Goal: Task Accomplishment & Management: Use online tool/utility

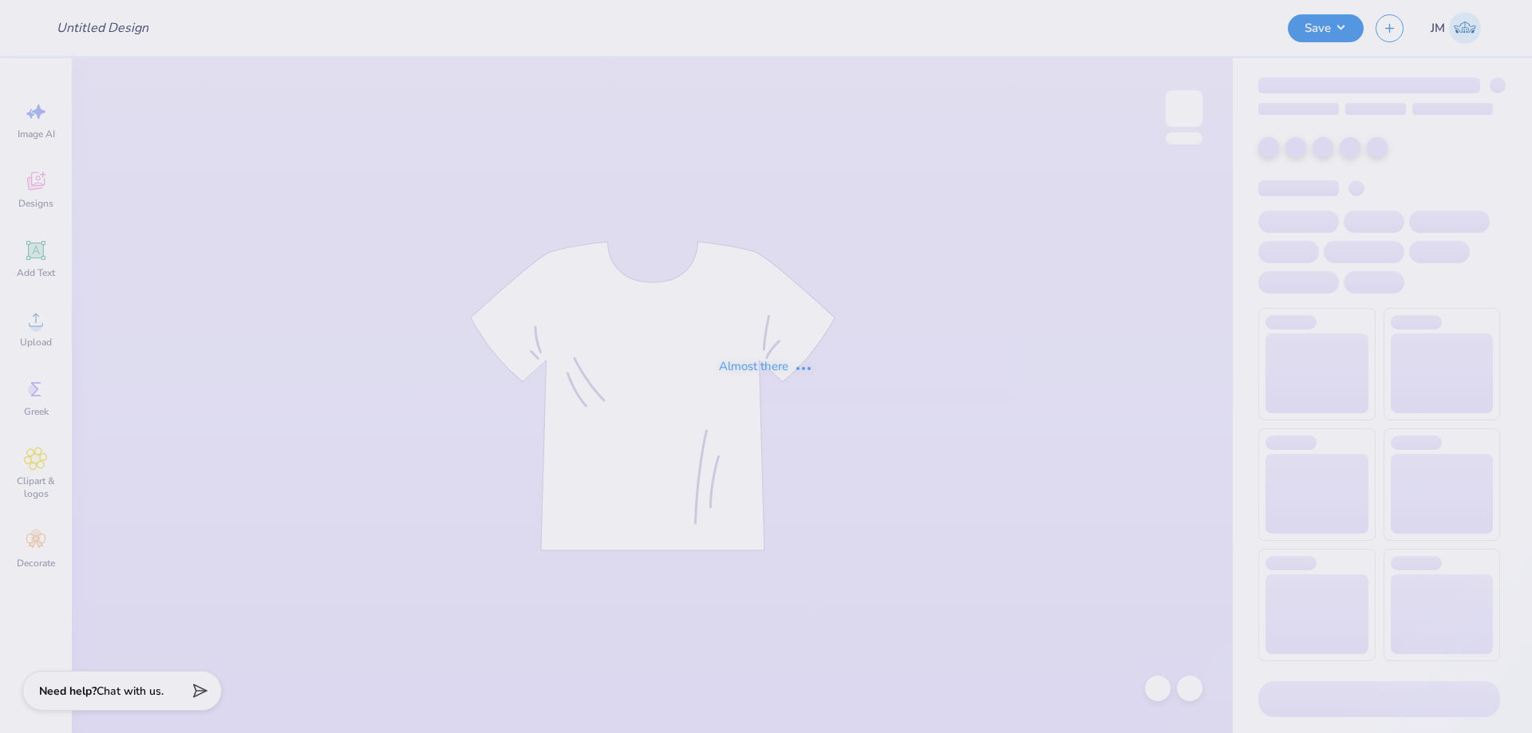
type input "APhi Family Weekend"
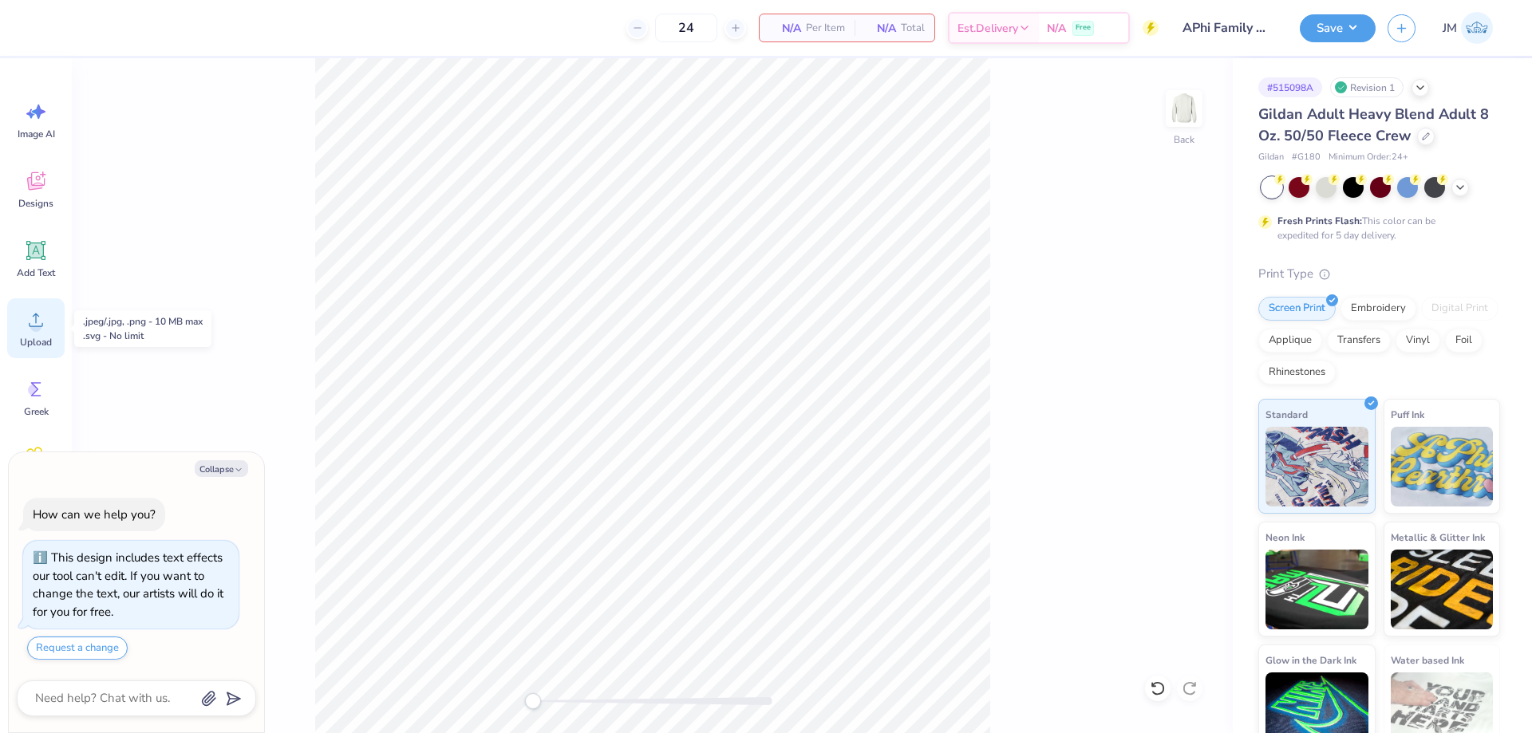
click at [35, 329] on circle at bounding box center [35, 326] width 11 height 11
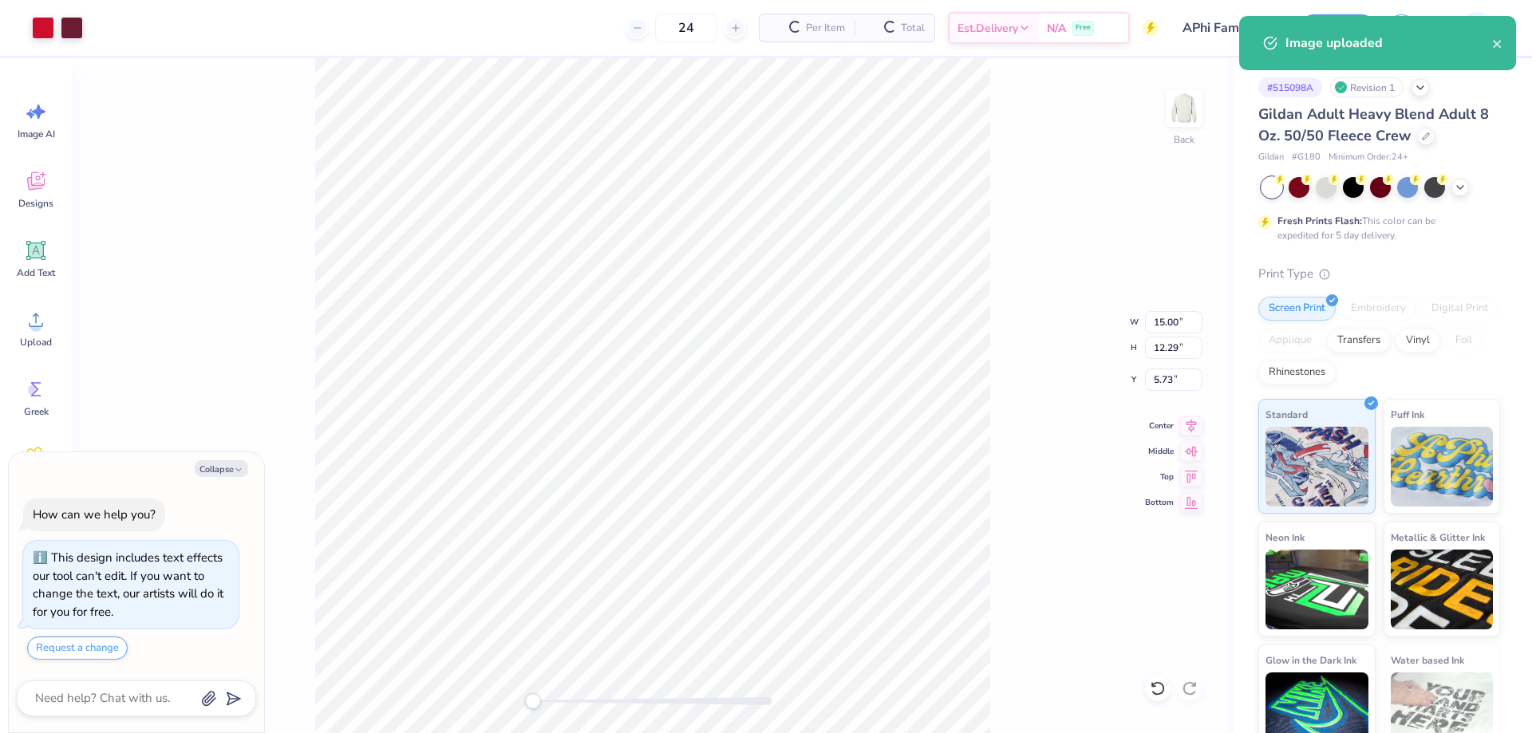
type textarea "x"
click at [1157, 325] on input "15.00" at bounding box center [1173, 322] width 57 height 22
type input "12.00"
type textarea "x"
type input "9.83"
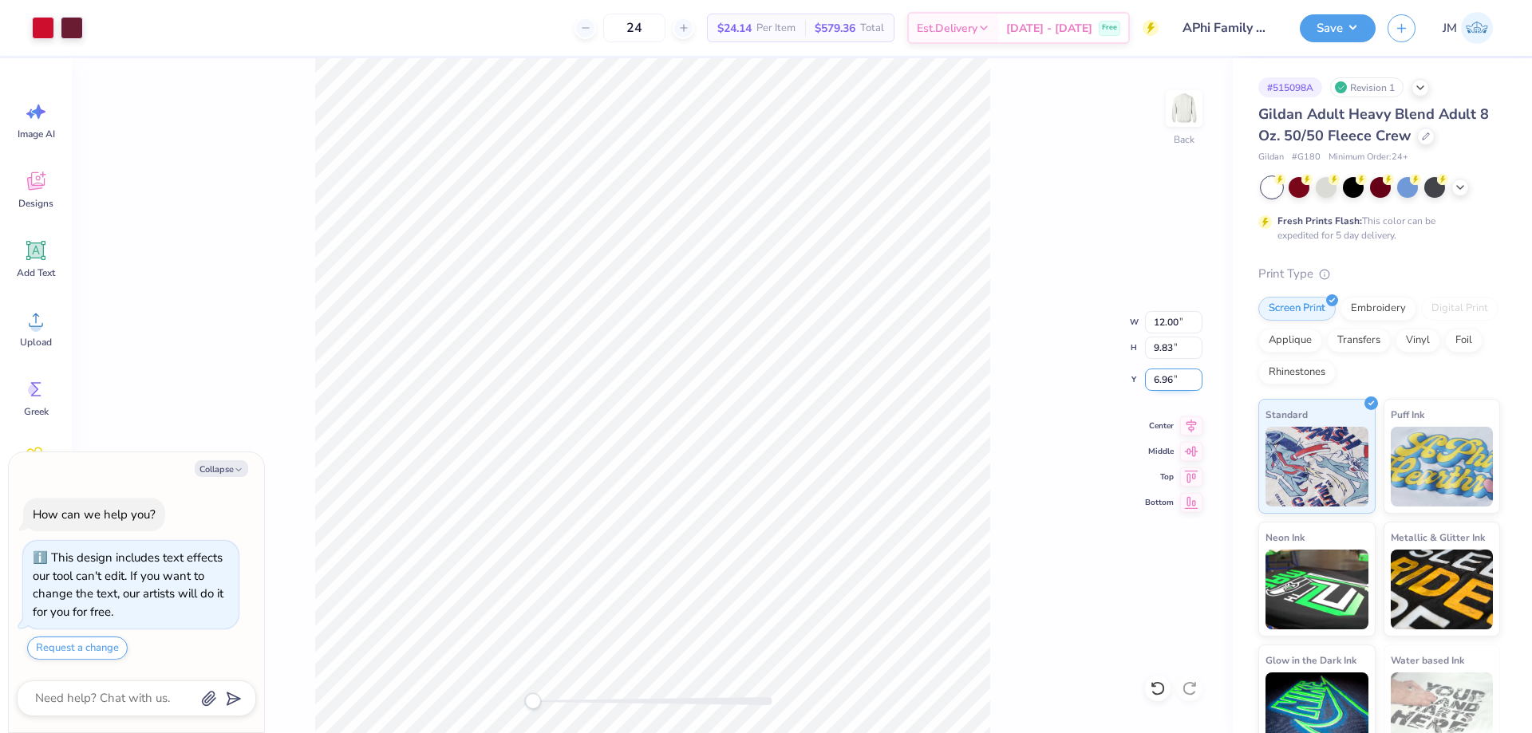
click at [1170, 375] on input "6.96" at bounding box center [1173, 380] width 57 height 22
type input "3"
click at [1020, 367] on div "Back W 12.00 12.00 " H 9.83 9.83 " Y 3 3 " Center Middle Top Bottom" at bounding box center [652, 395] width 1161 height 675
click at [45, 26] on div at bounding box center [43, 26] width 22 height 22
type textarea "x"
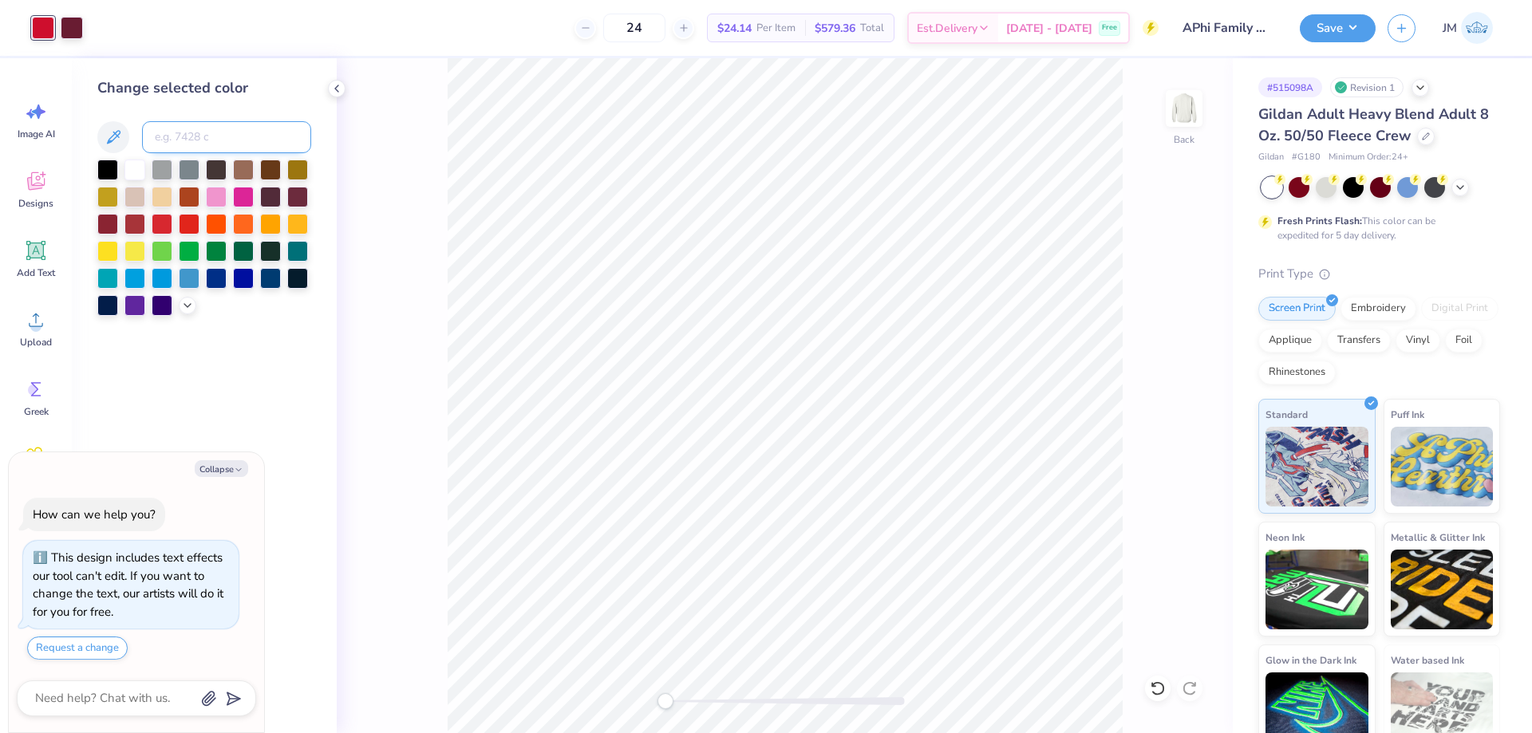
click at [172, 130] on input at bounding box center [226, 137] width 169 height 32
type input "1795"
click at [1353, 22] on button "Save" at bounding box center [1338, 26] width 76 height 28
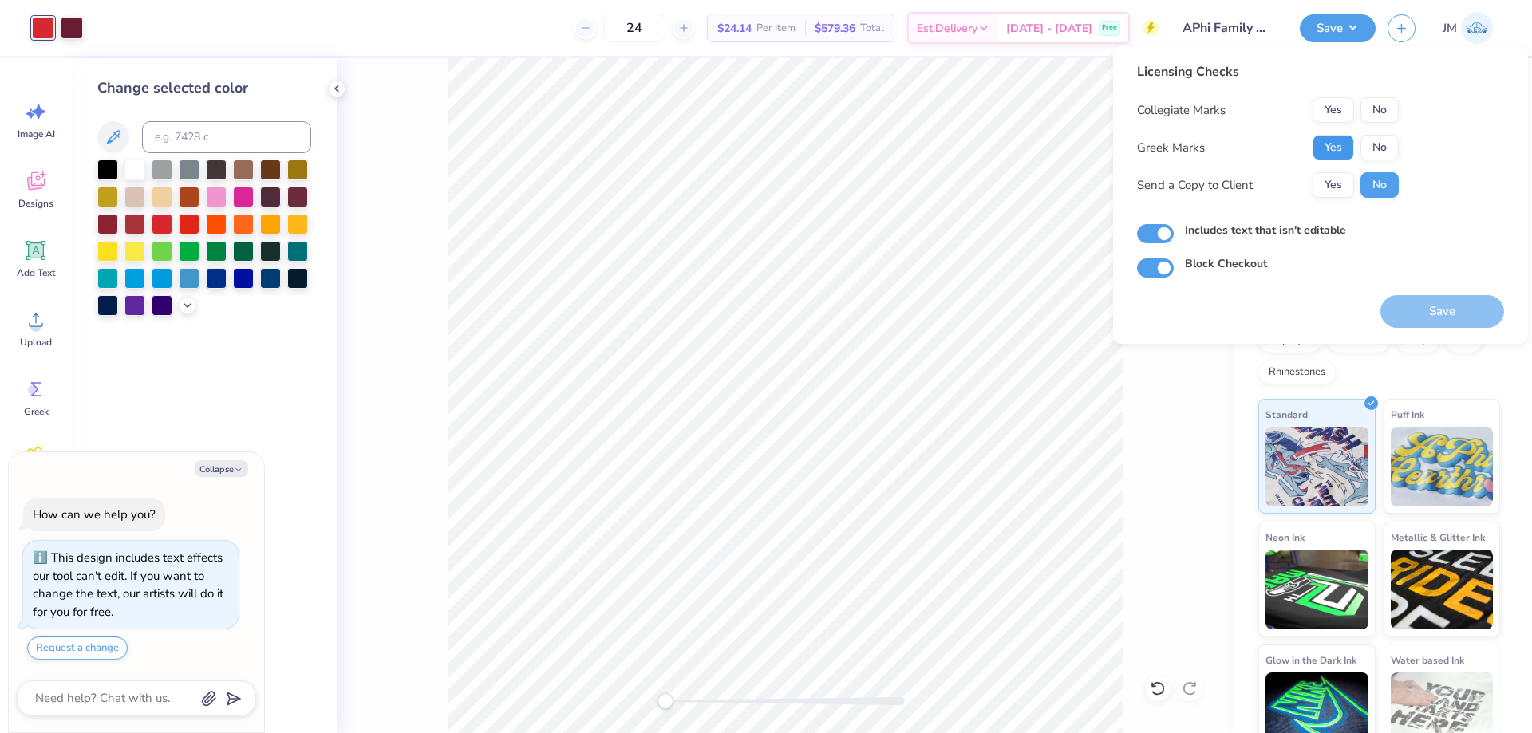
click at [1328, 140] on button "Yes" at bounding box center [1332, 148] width 41 height 26
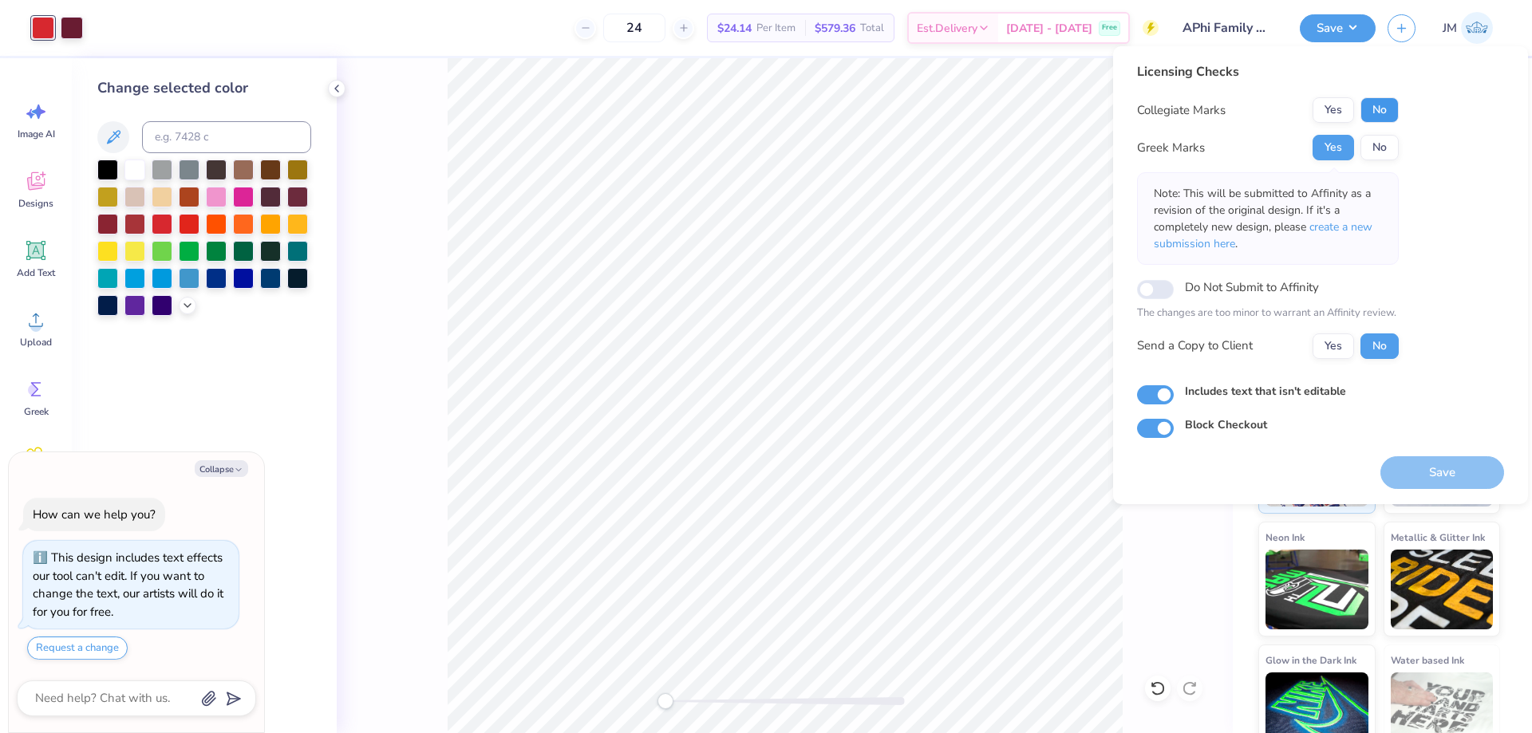
click at [1377, 111] on button "No" at bounding box center [1379, 110] width 38 height 26
click at [1336, 227] on span "create a new submission here" at bounding box center [1263, 235] width 219 height 32
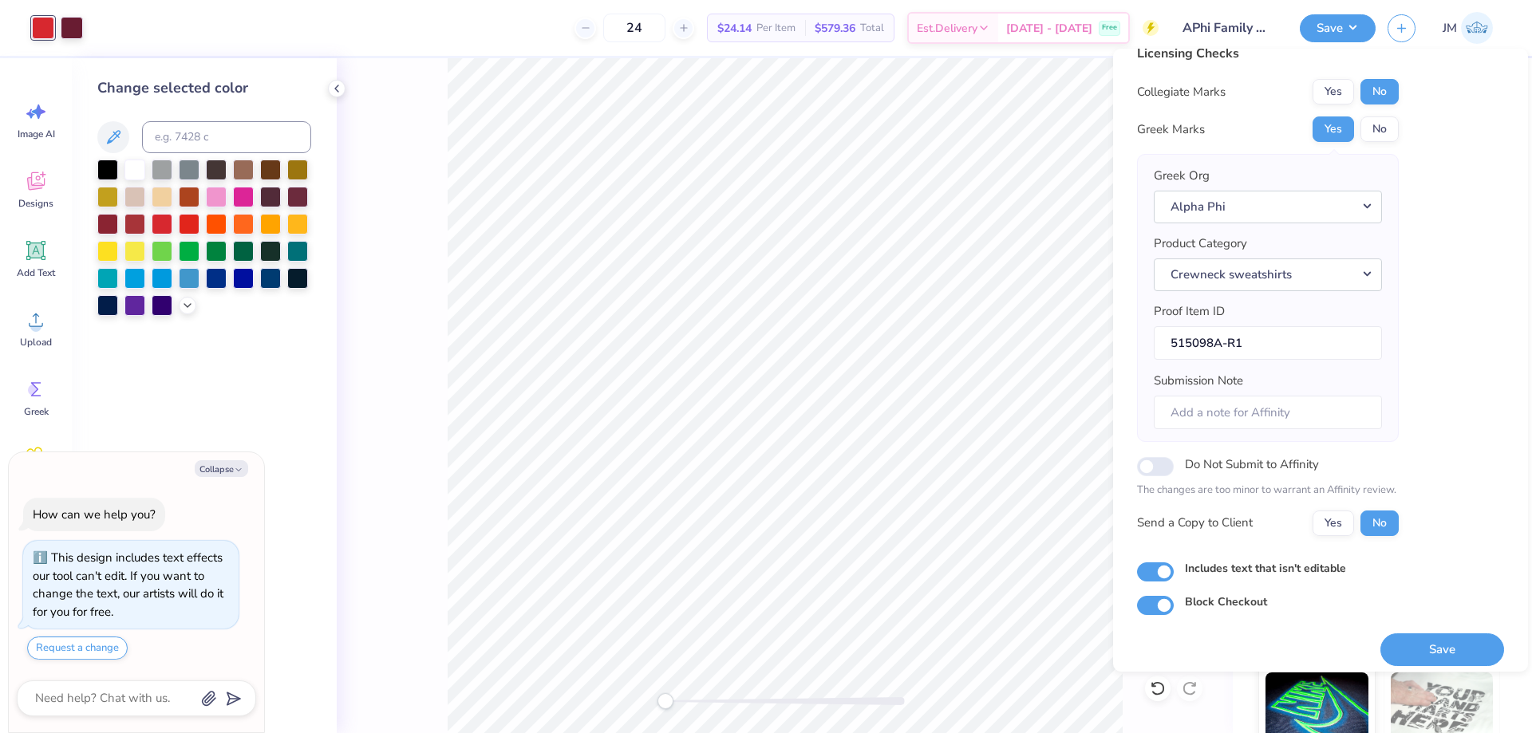
scroll to position [30, 0]
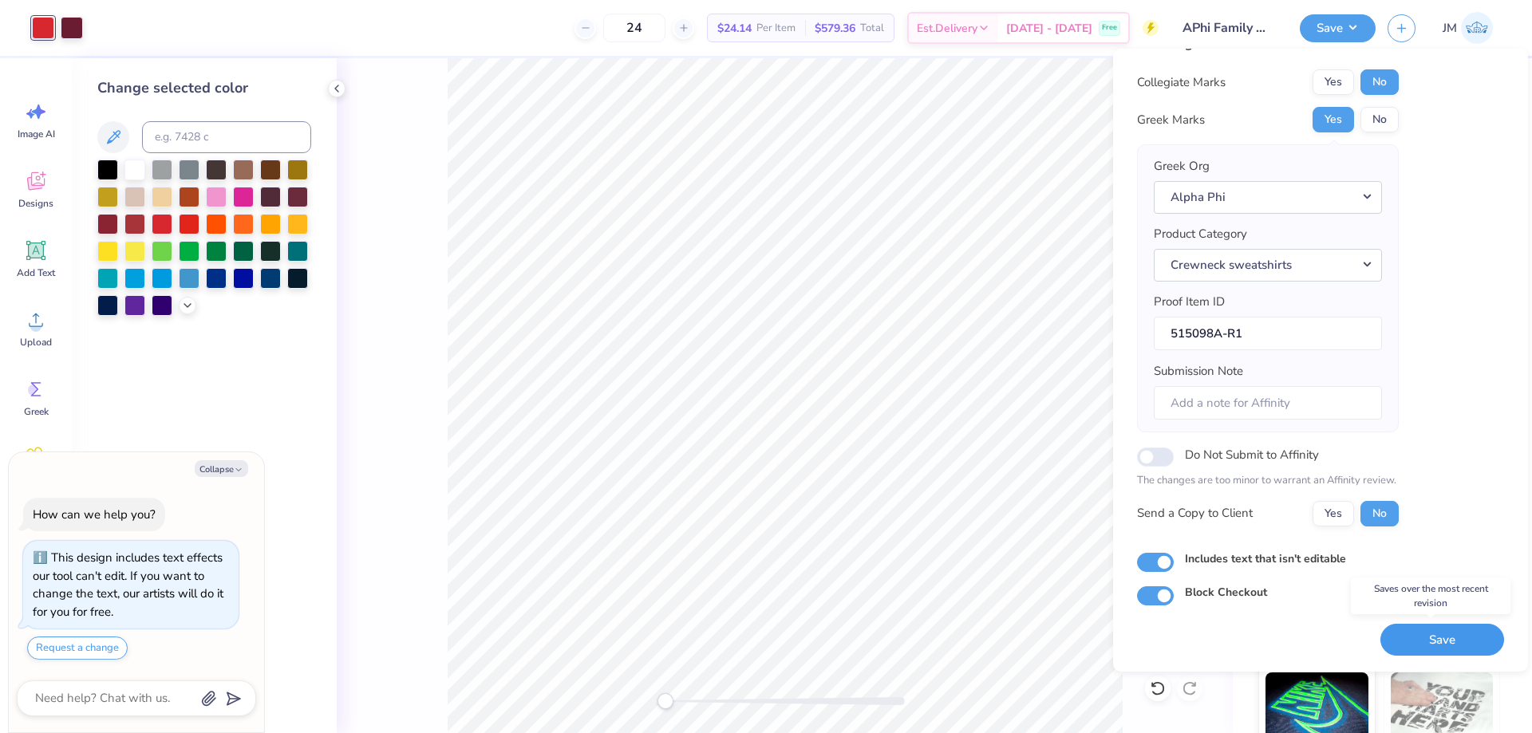
click at [1434, 641] on button "Save" at bounding box center [1442, 640] width 124 height 33
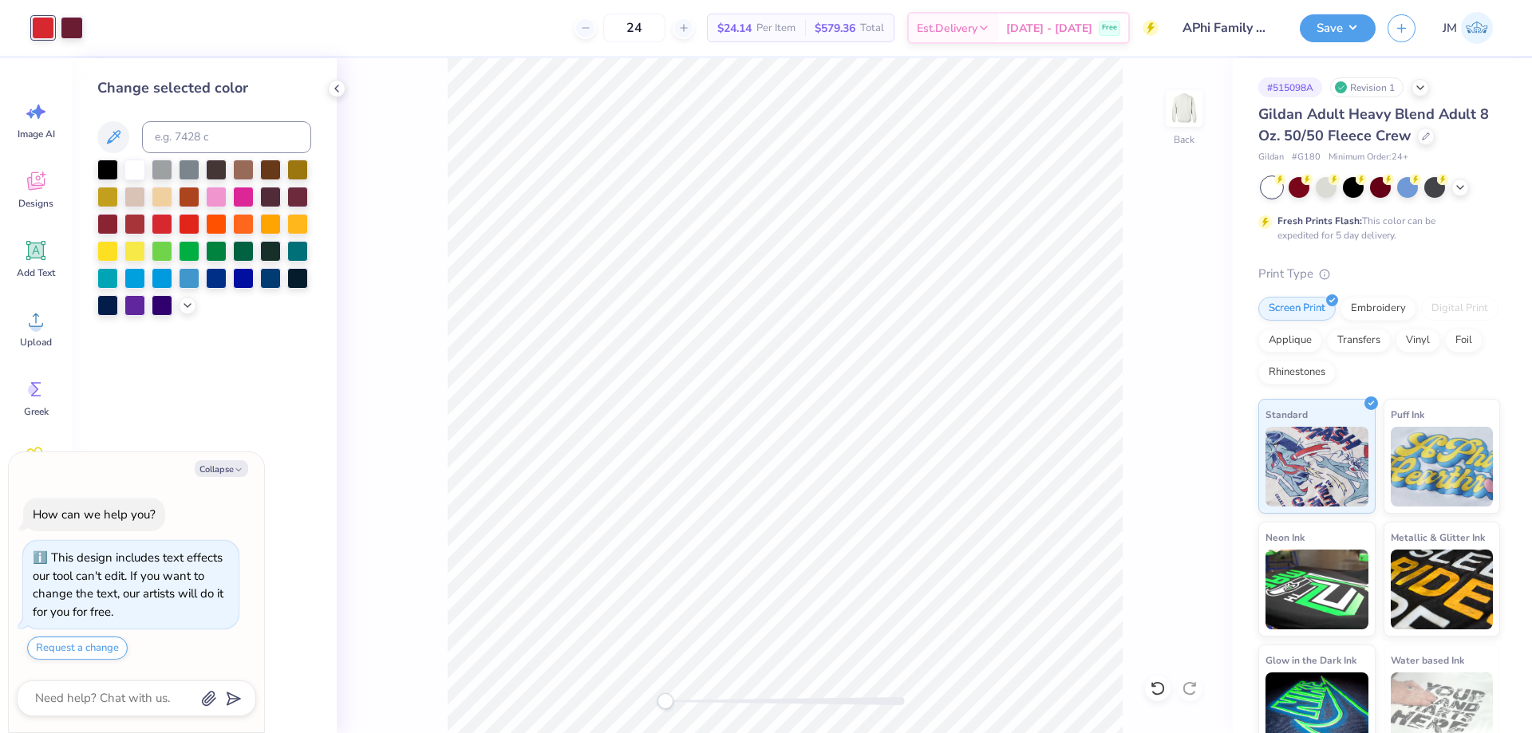
type textarea "x"
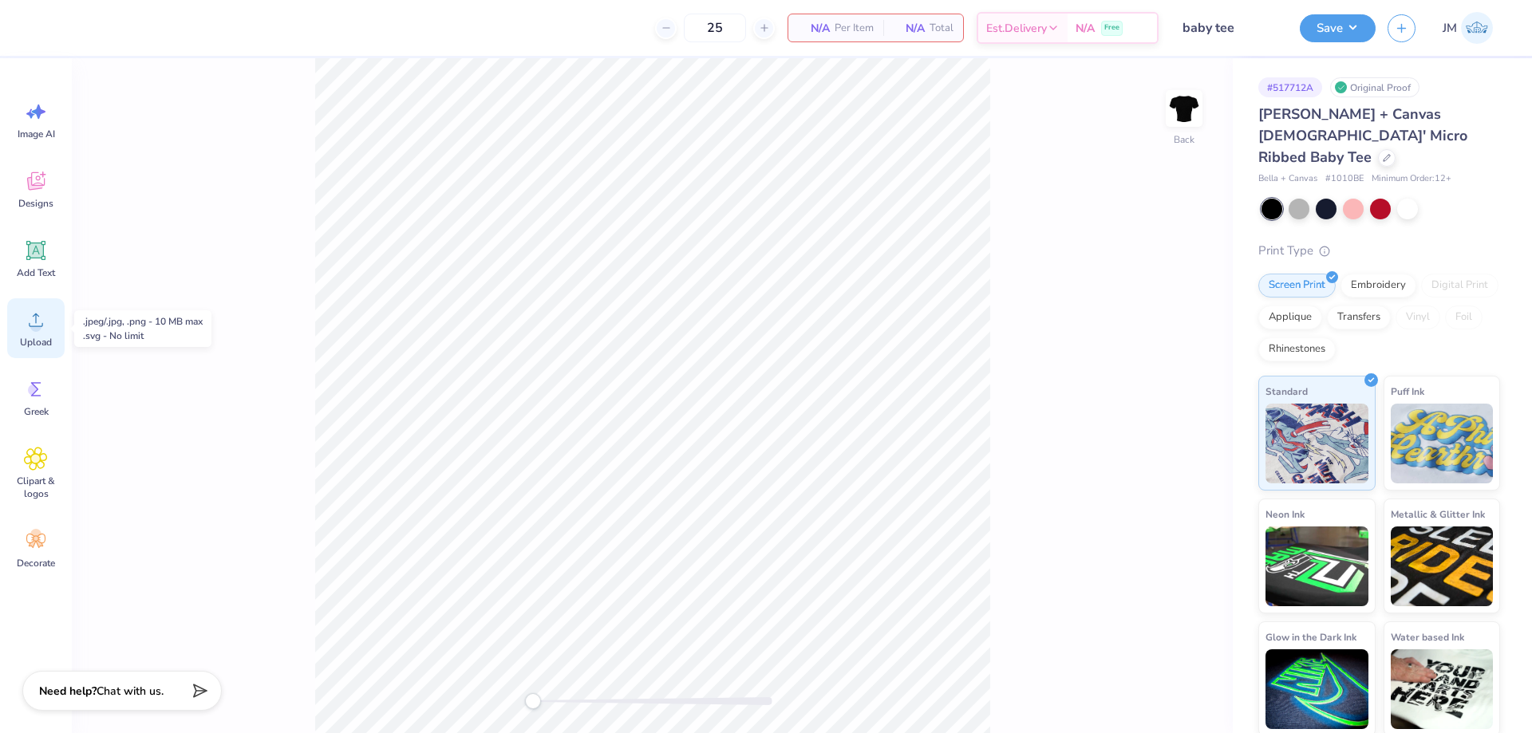
click at [45, 319] on icon at bounding box center [36, 320] width 24 height 24
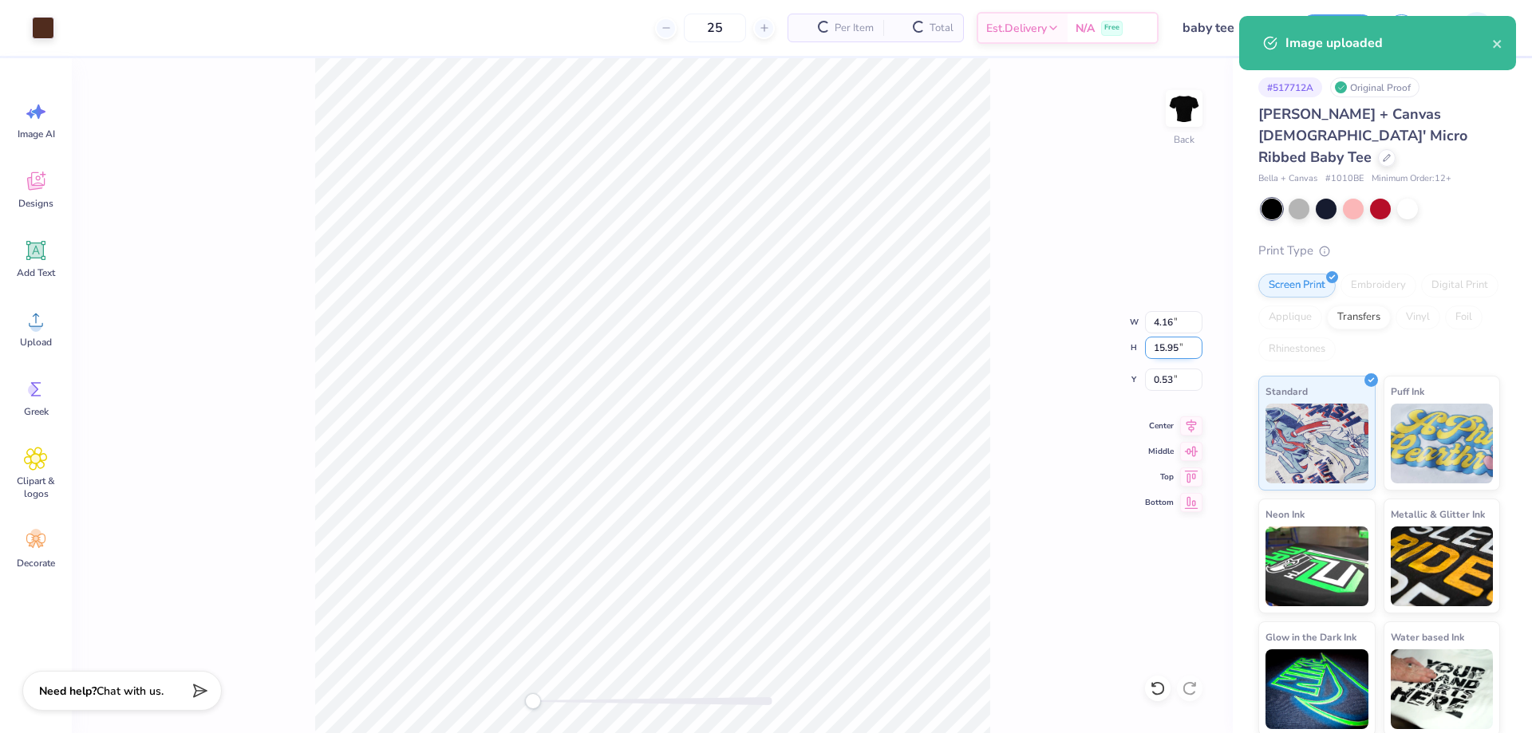
click at [1177, 342] on input "15.95" at bounding box center [1173, 348] width 57 height 22
type input "3.5"
type input "0.91"
type input "3.50"
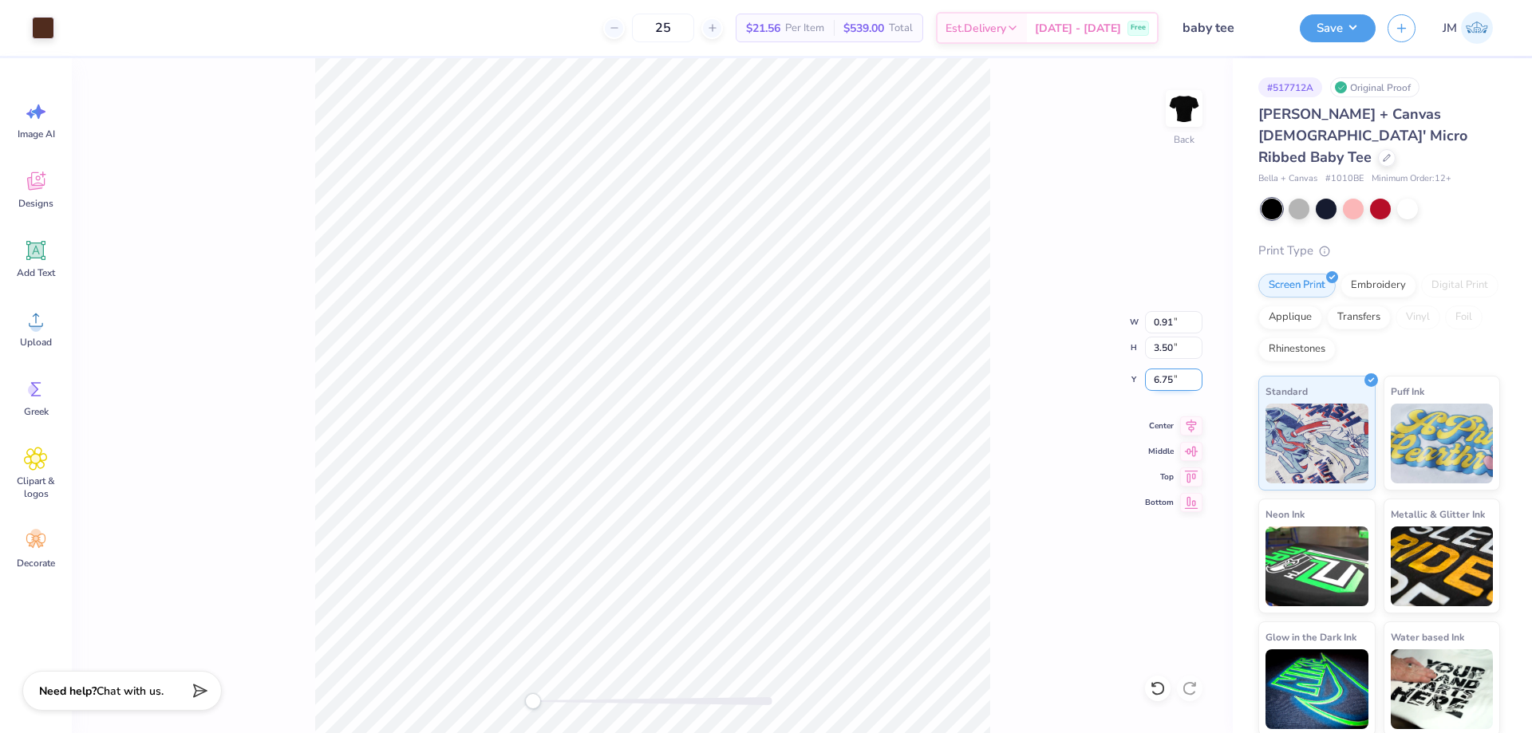
click at [1168, 369] on input "6.75" at bounding box center [1173, 380] width 57 height 22
type input "3"
click at [32, 30] on div at bounding box center [43, 26] width 22 height 22
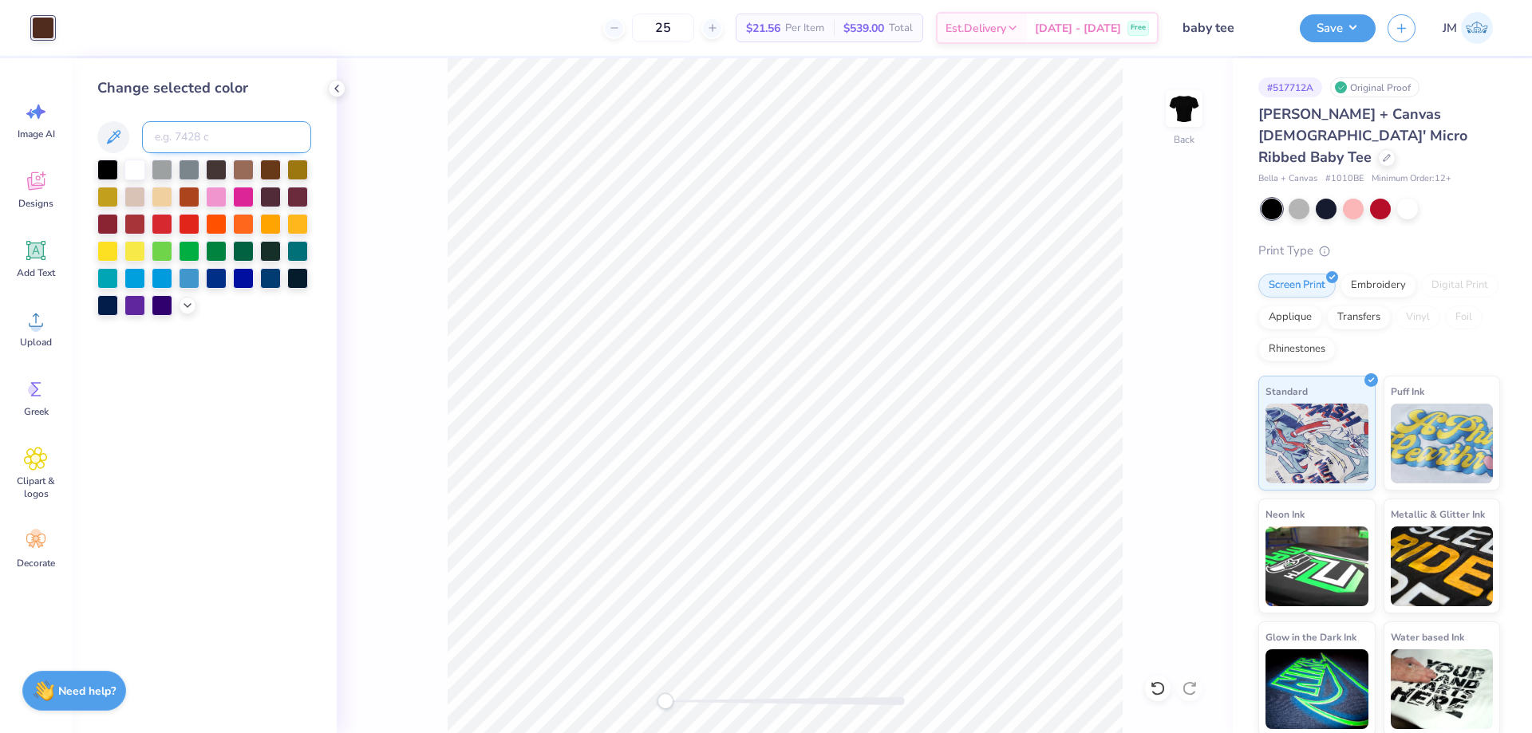
click at [223, 132] on input at bounding box center [226, 137] width 169 height 32
type input "1545"
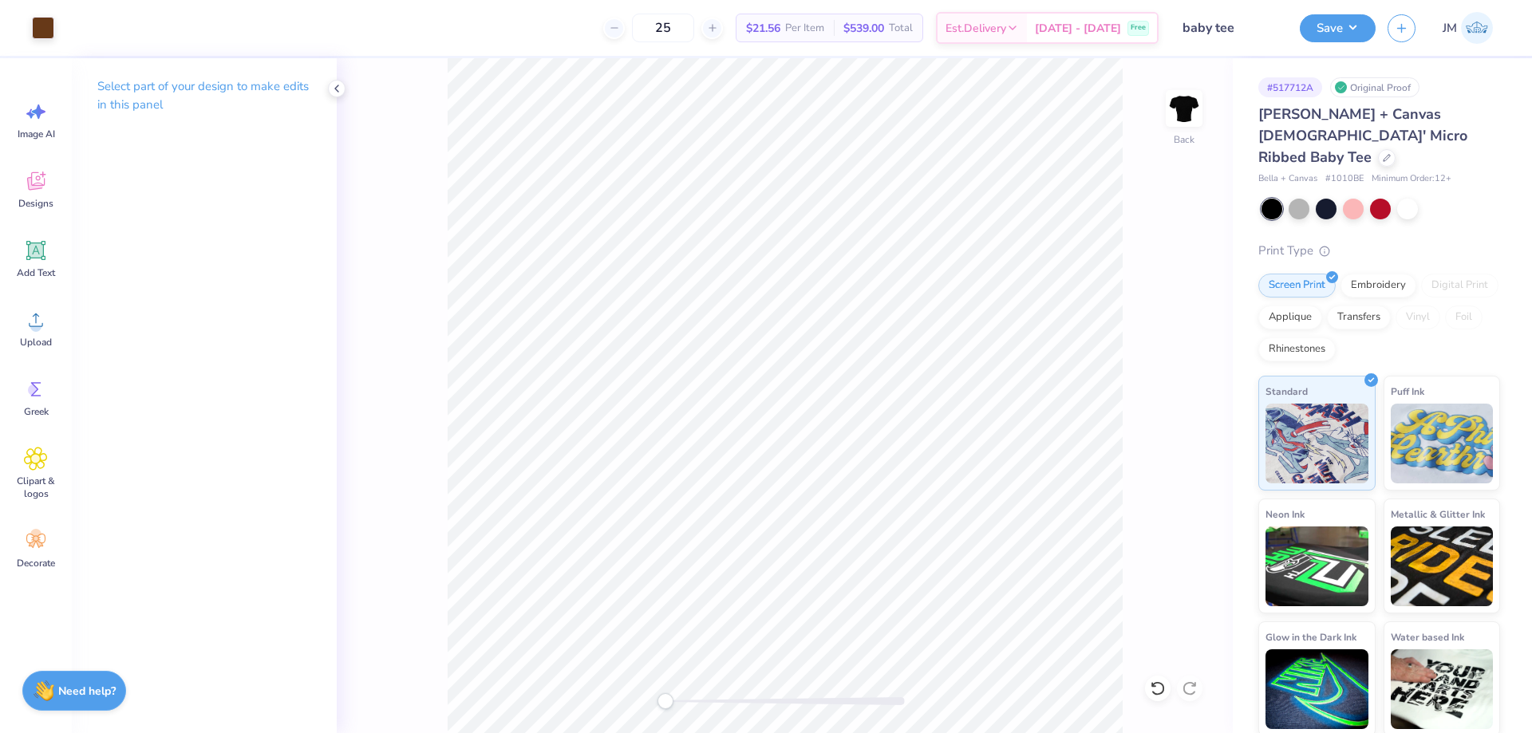
click at [399, 216] on div "Back" at bounding box center [785, 395] width 896 height 675
click at [1362, 32] on button "Save" at bounding box center [1338, 26] width 76 height 28
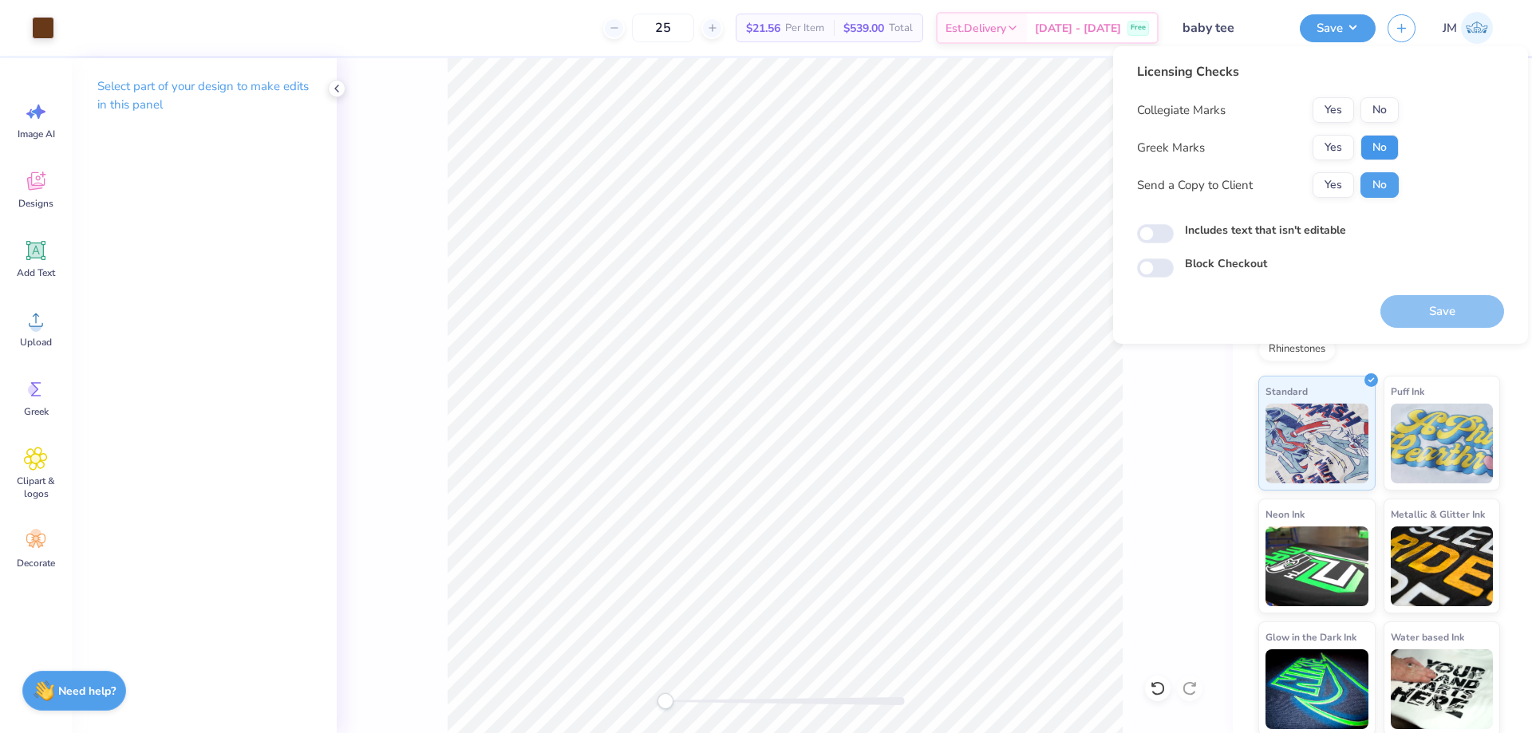
click at [1383, 136] on button "No" at bounding box center [1379, 148] width 38 height 26
click at [1381, 105] on button "No" at bounding box center [1379, 110] width 38 height 26
click at [1434, 324] on button "Save" at bounding box center [1442, 311] width 124 height 33
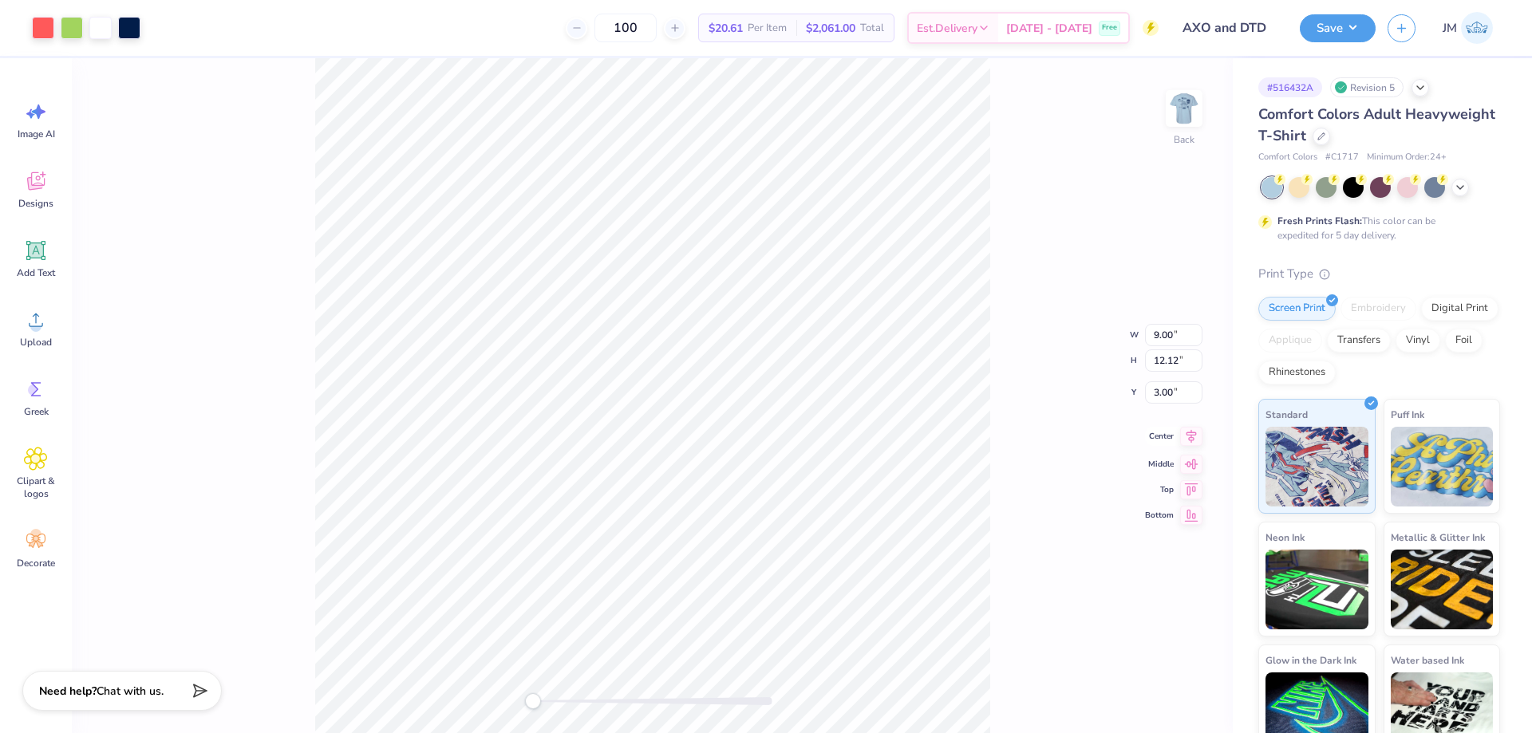
click at [1188, 440] on icon at bounding box center [1191, 436] width 22 height 19
click at [1067, 323] on div "Back W 9.00 9.00 " H 12.12 12.12 " Y 3.00 3.00 " Center Middle Top Bottom" at bounding box center [652, 395] width 1161 height 675
click at [1194, 115] on img at bounding box center [1184, 109] width 64 height 64
click at [44, 318] on icon at bounding box center [36, 320] width 24 height 24
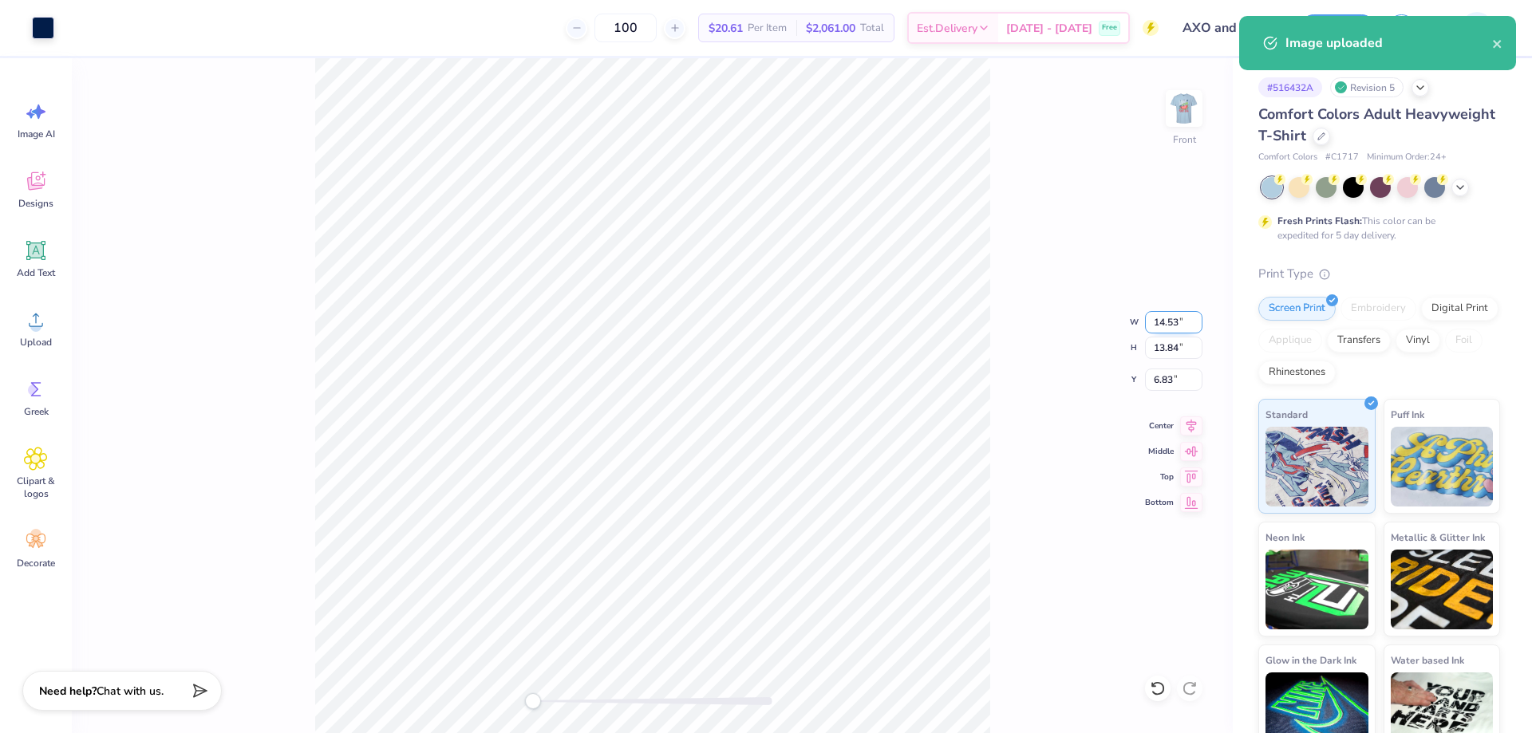
click at [1174, 332] on input "14.53" at bounding box center [1173, 322] width 57 height 22
type input "12.00"
type input "11.43"
click at [1173, 382] on input "8.03" at bounding box center [1173, 380] width 57 height 22
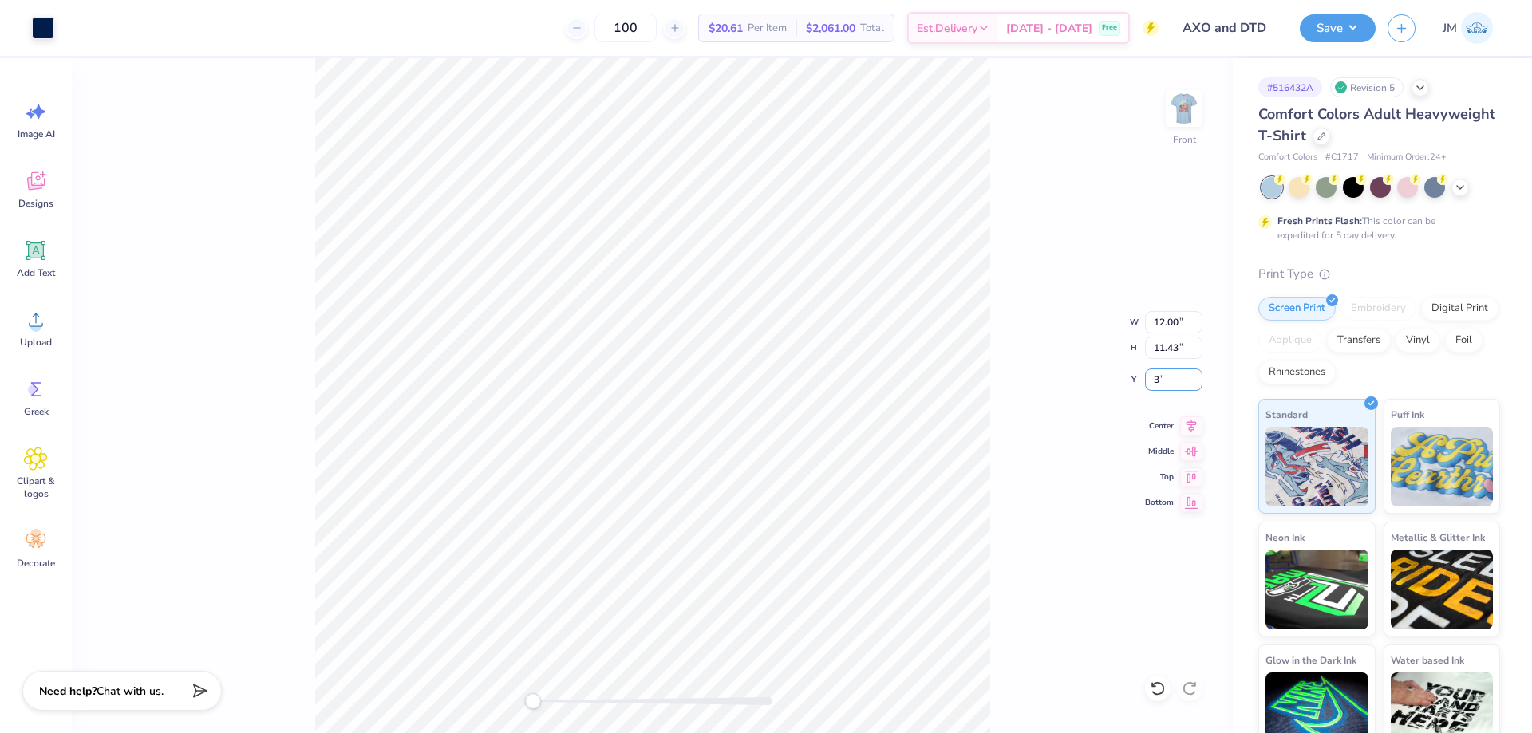
type input "3"
click at [1186, 424] on icon at bounding box center [1191, 423] width 22 height 19
click at [1012, 330] on div "Front W 12.00 12.00 " H 11.43 11.43 " Y 3 3 " Center Middle Top Bottom" at bounding box center [652, 395] width 1161 height 675
click at [1184, 103] on img at bounding box center [1184, 109] width 64 height 64
click at [1344, 29] on button "Save" at bounding box center [1338, 26] width 76 height 28
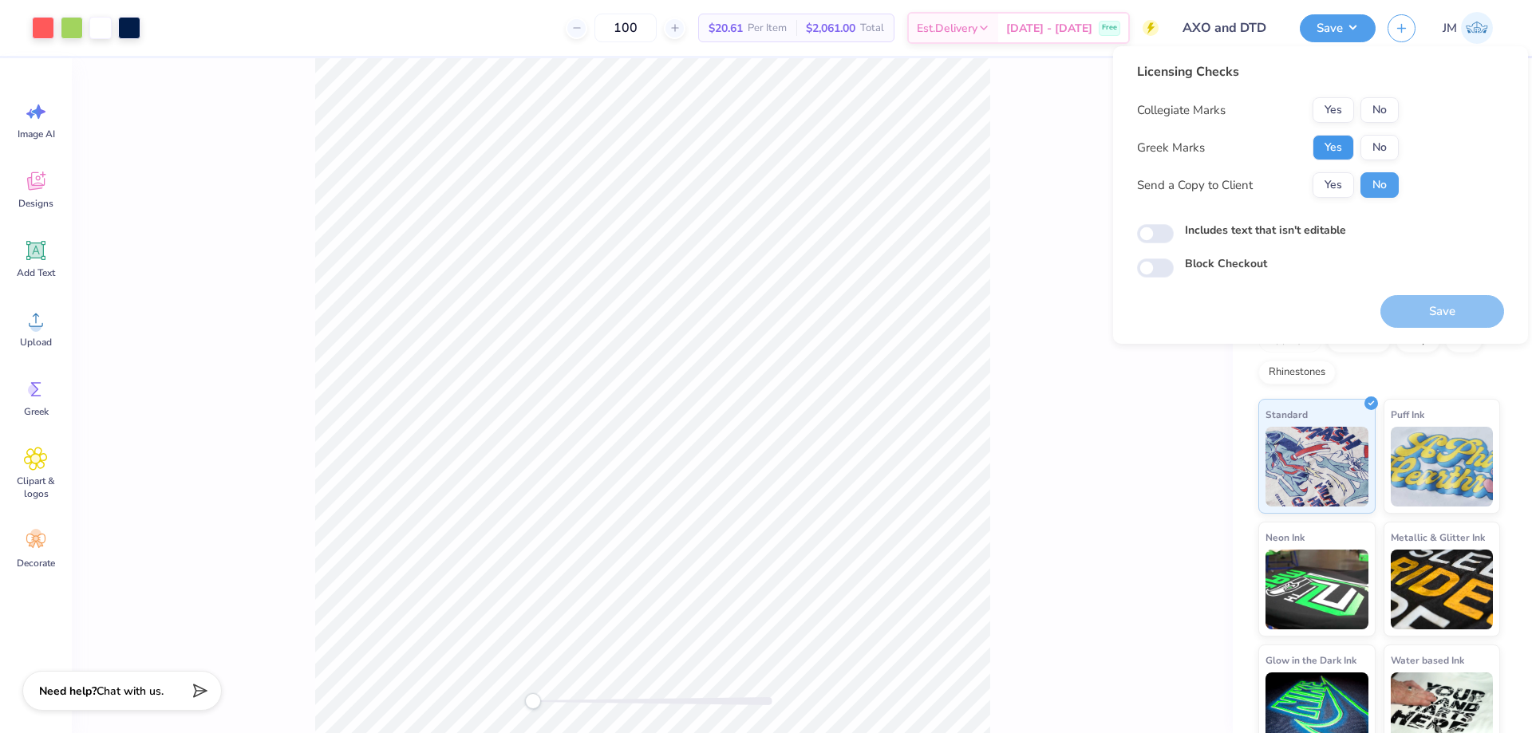
click at [1340, 150] on button "Yes" at bounding box center [1332, 148] width 41 height 26
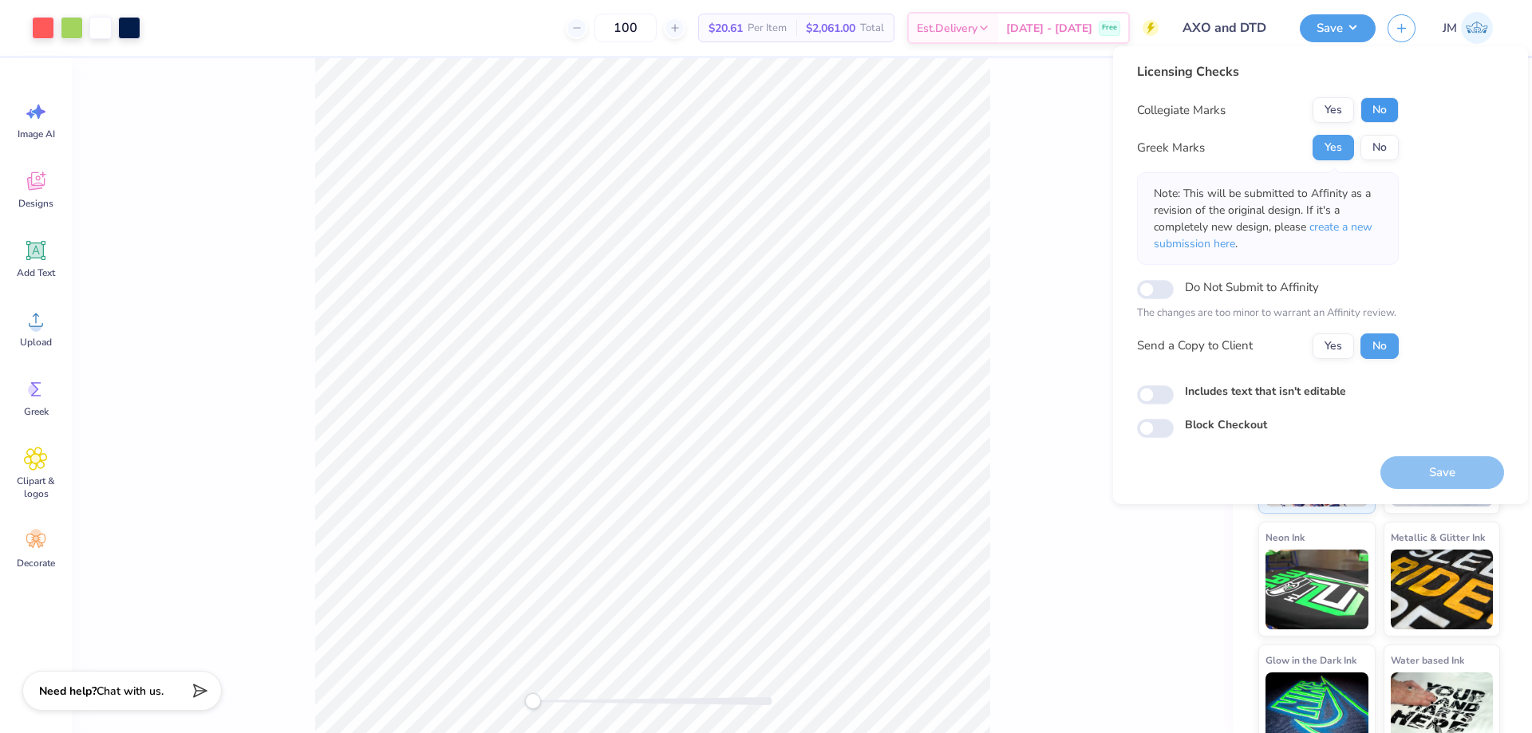
click at [1373, 113] on button "No" at bounding box center [1379, 110] width 38 height 26
click at [1416, 462] on button "Save" at bounding box center [1442, 472] width 124 height 33
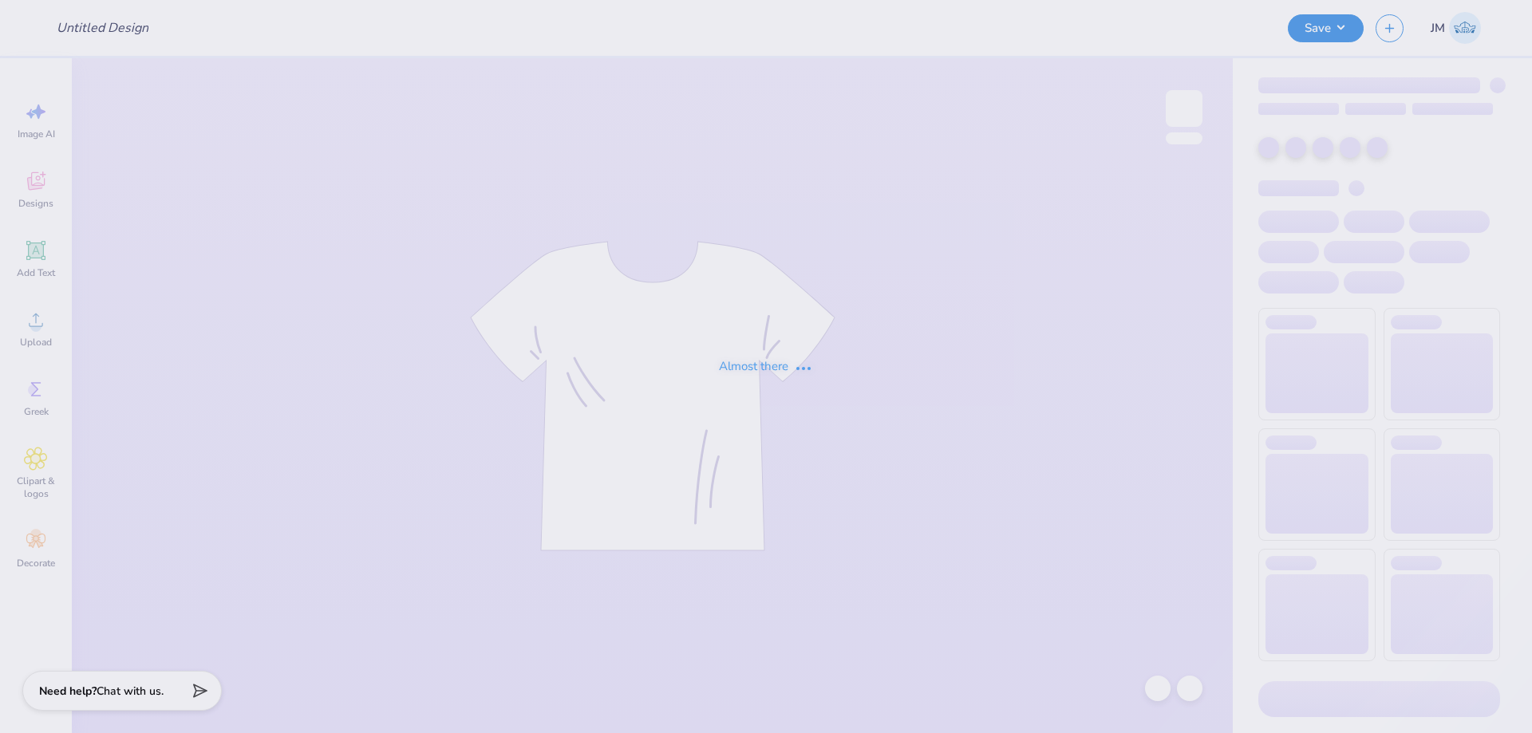
type input "Theta Chi Oxtoberfest"
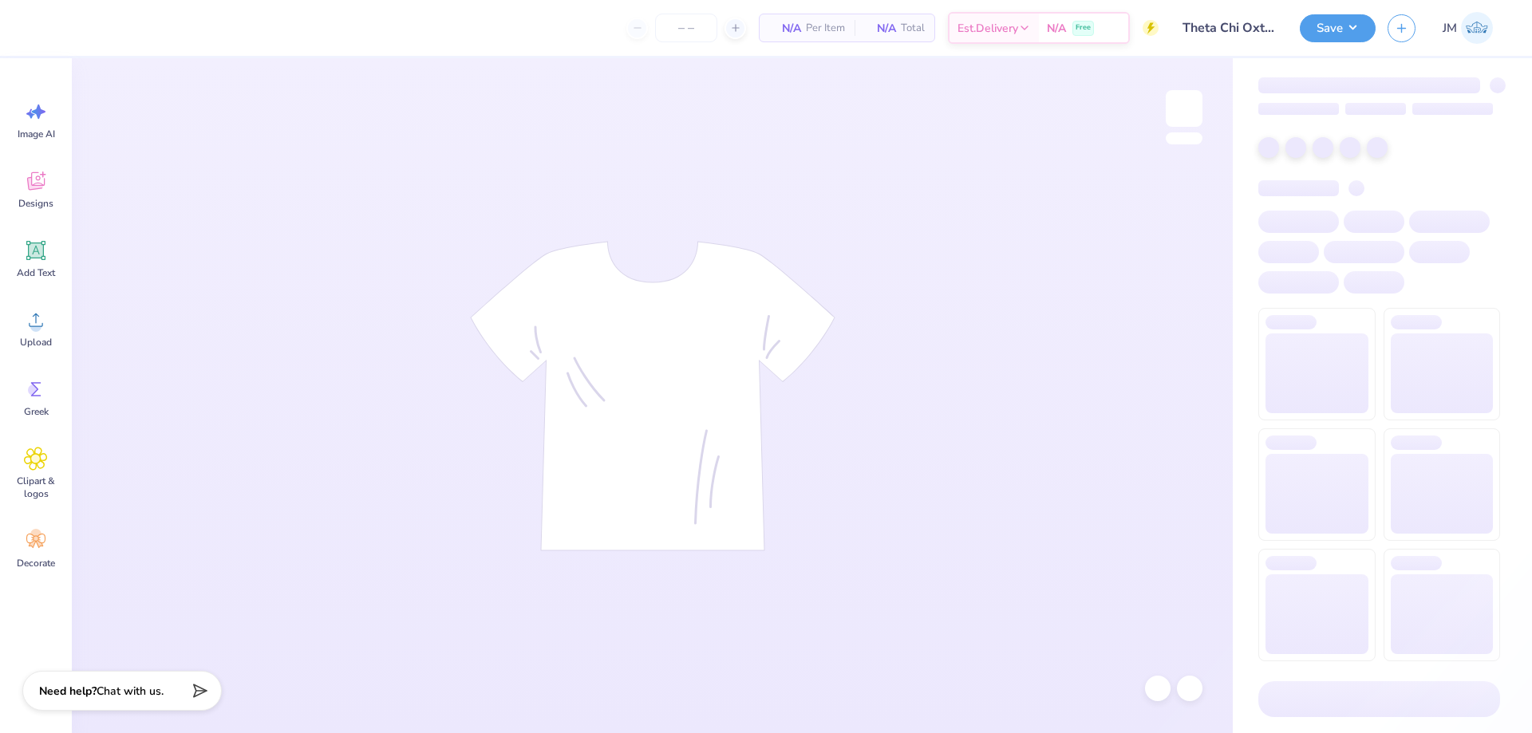
type input "160"
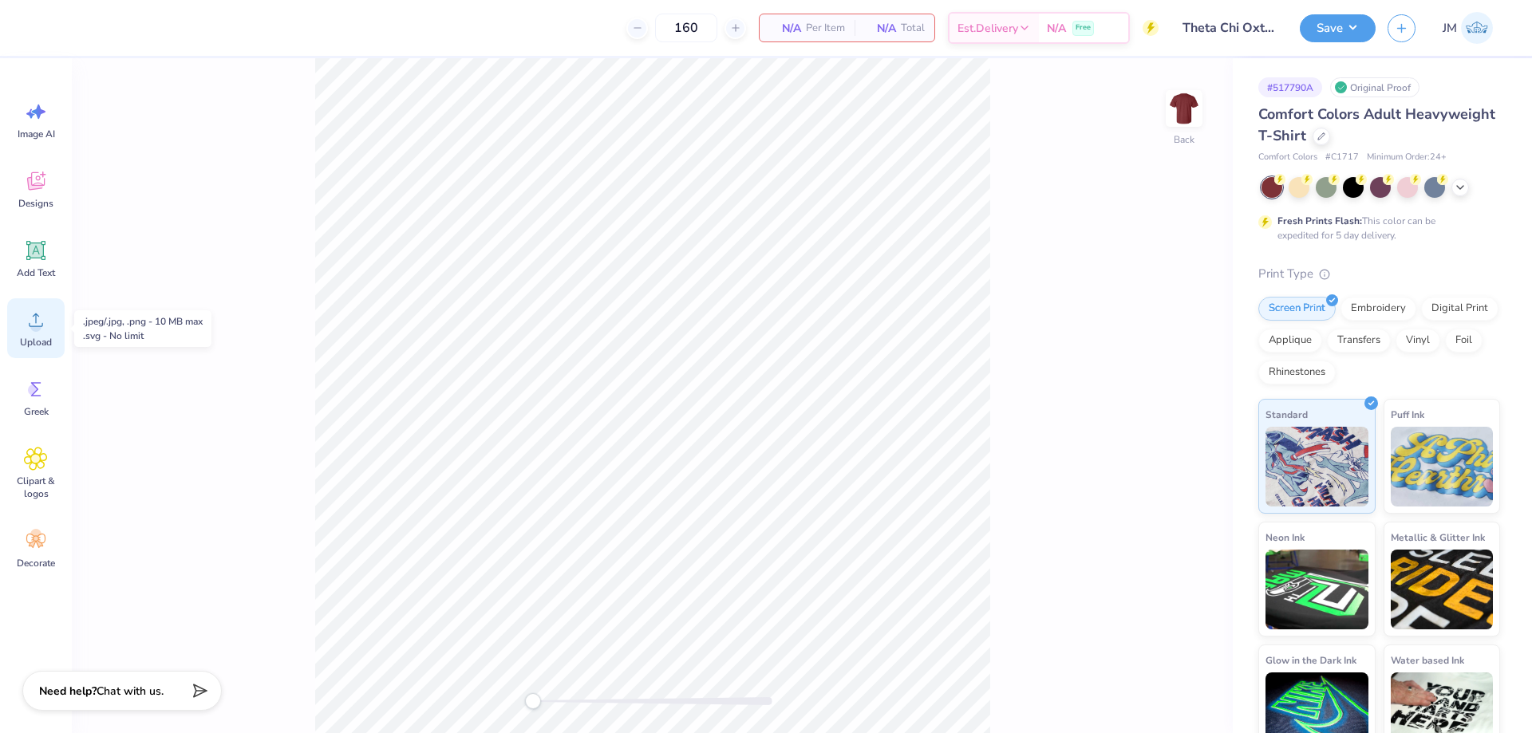
click at [33, 328] on circle at bounding box center [35, 326] width 11 height 11
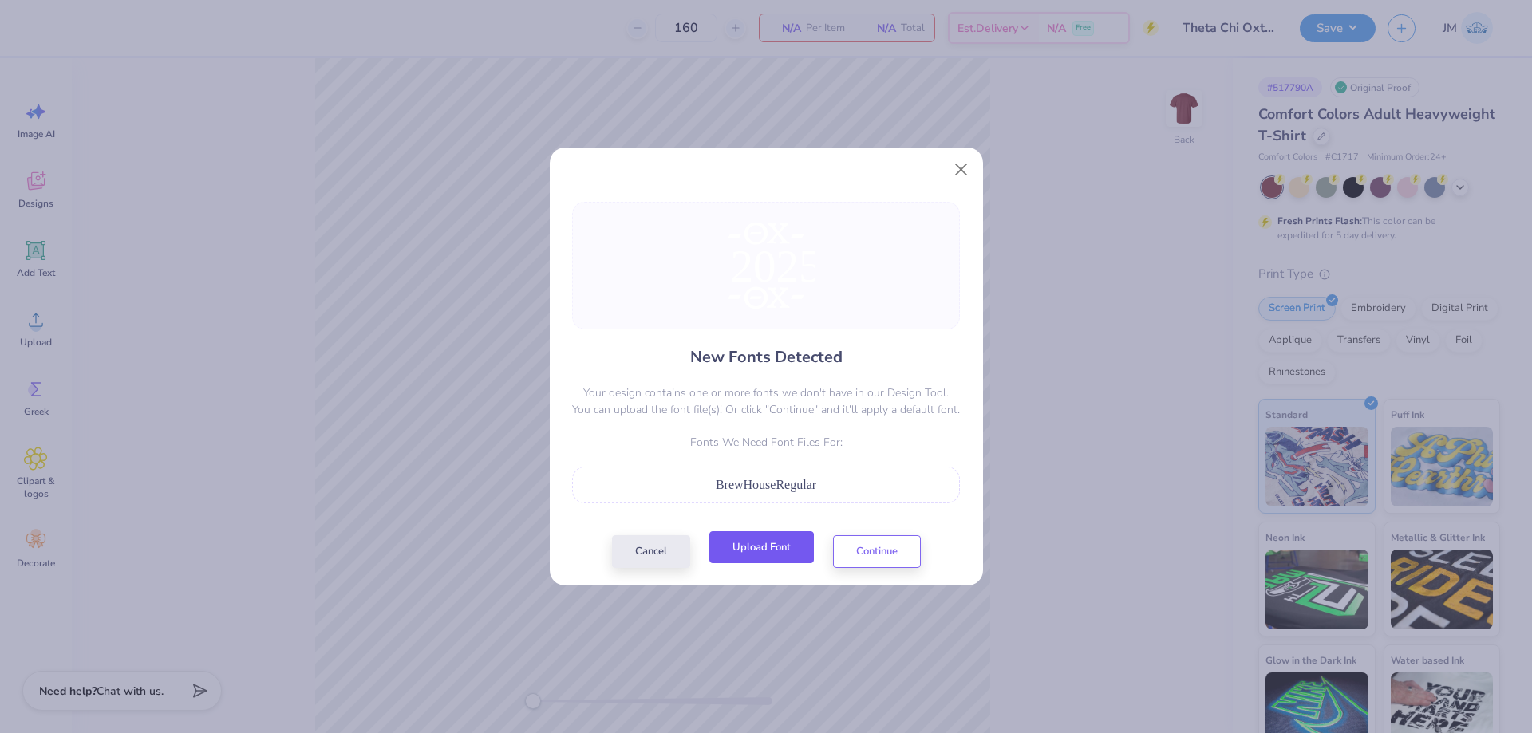
click at [804, 541] on button "Upload Font" at bounding box center [761, 547] width 105 height 33
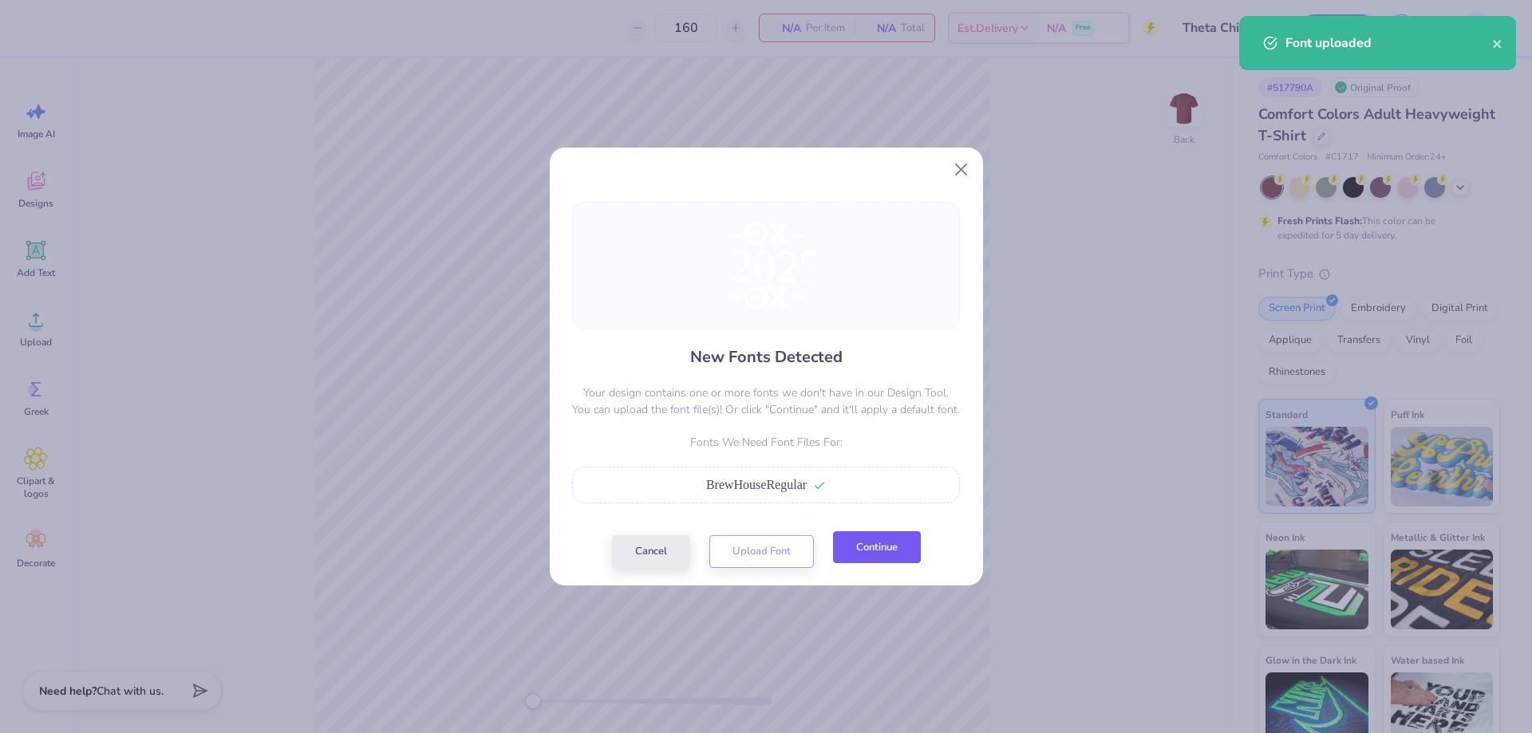
click at [867, 545] on button "Continue" at bounding box center [877, 547] width 88 height 33
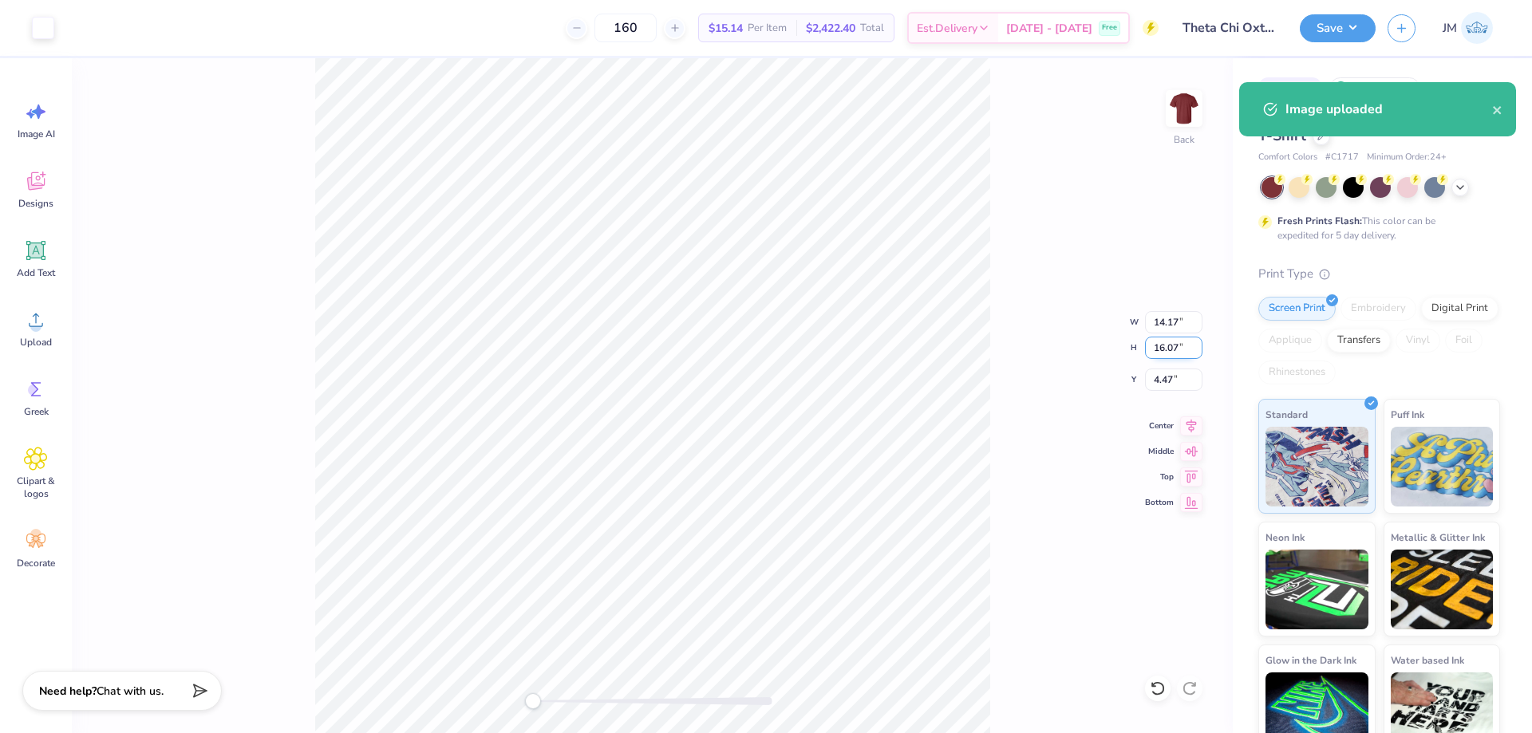
click at [1177, 349] on input "16.07" at bounding box center [1173, 348] width 57 height 22
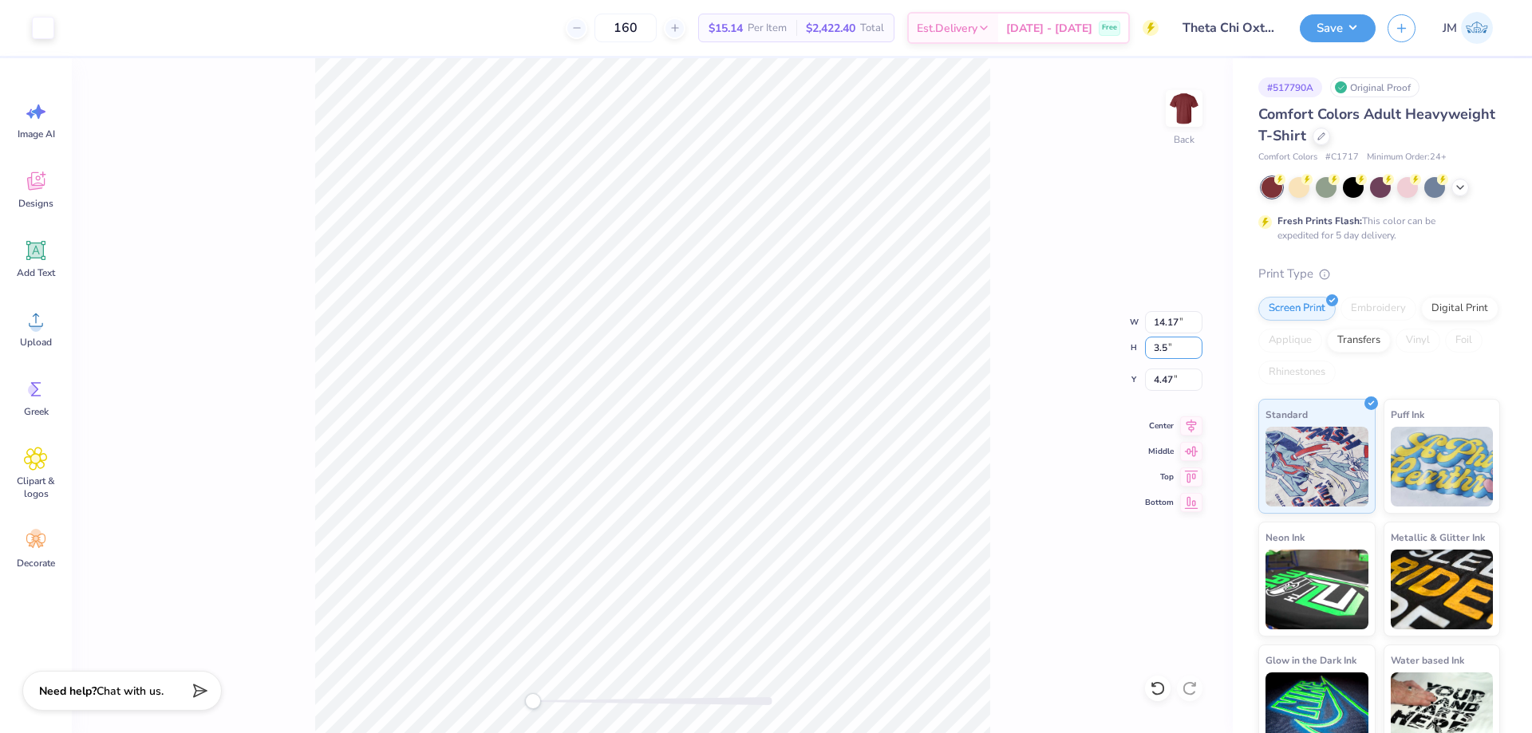
type input "3.5"
type input "3.09"
type input "3.50"
click at [1177, 382] on input "10.75" at bounding box center [1173, 380] width 57 height 22
type input "3.00"
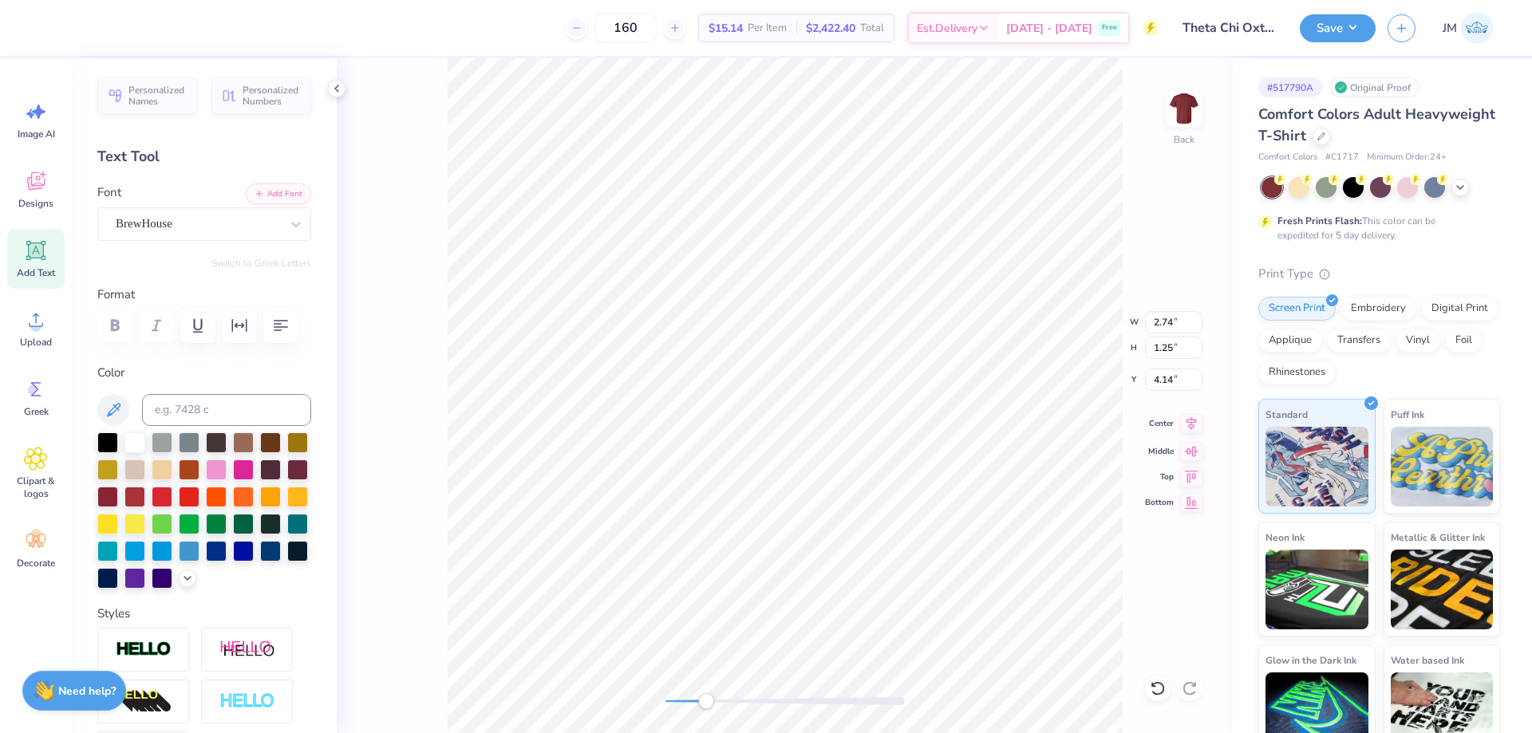
click at [1198, 420] on icon at bounding box center [1191, 423] width 22 height 19
click at [1179, 106] on img at bounding box center [1184, 109] width 64 height 64
click at [29, 326] on icon at bounding box center [36, 320] width 24 height 24
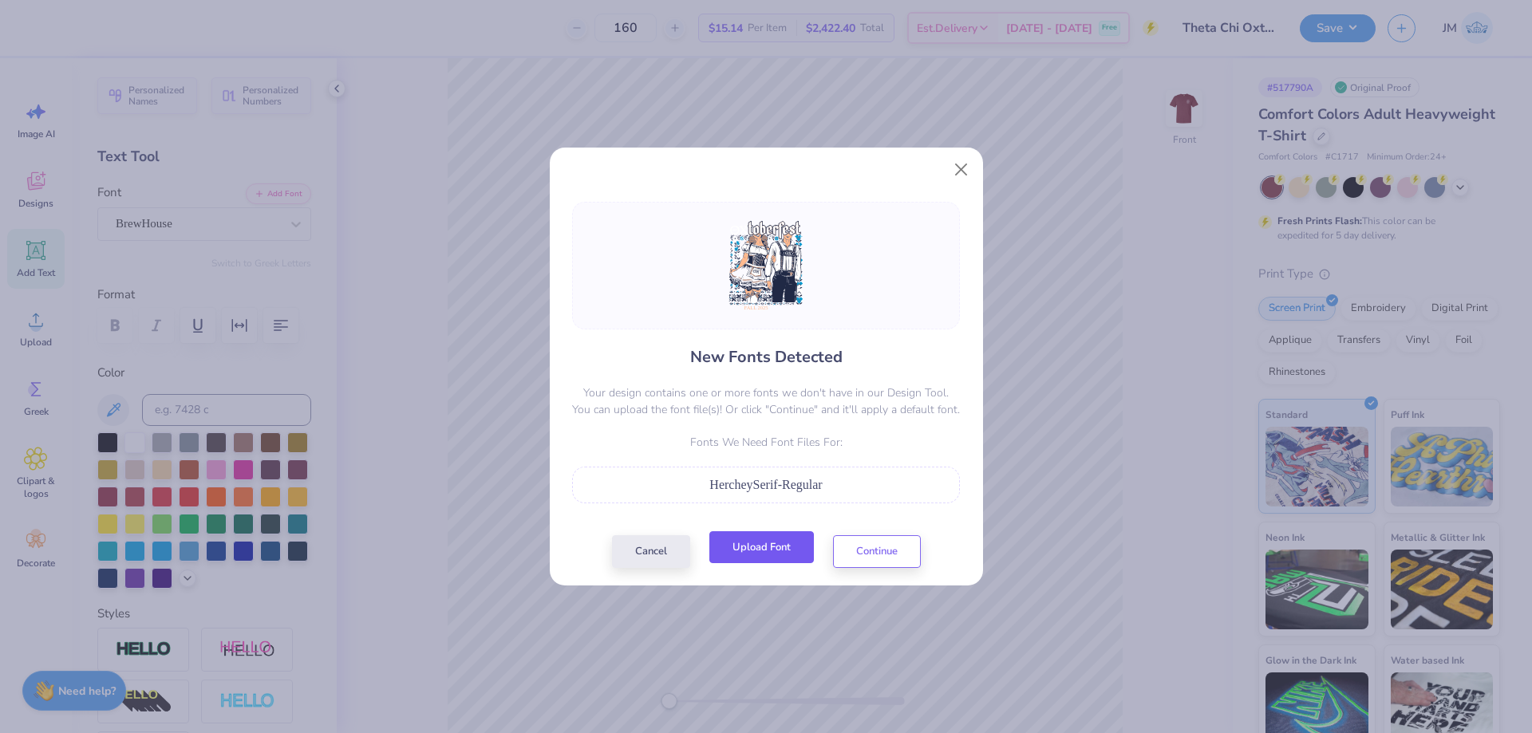
click at [799, 539] on button "Upload Font" at bounding box center [761, 547] width 105 height 33
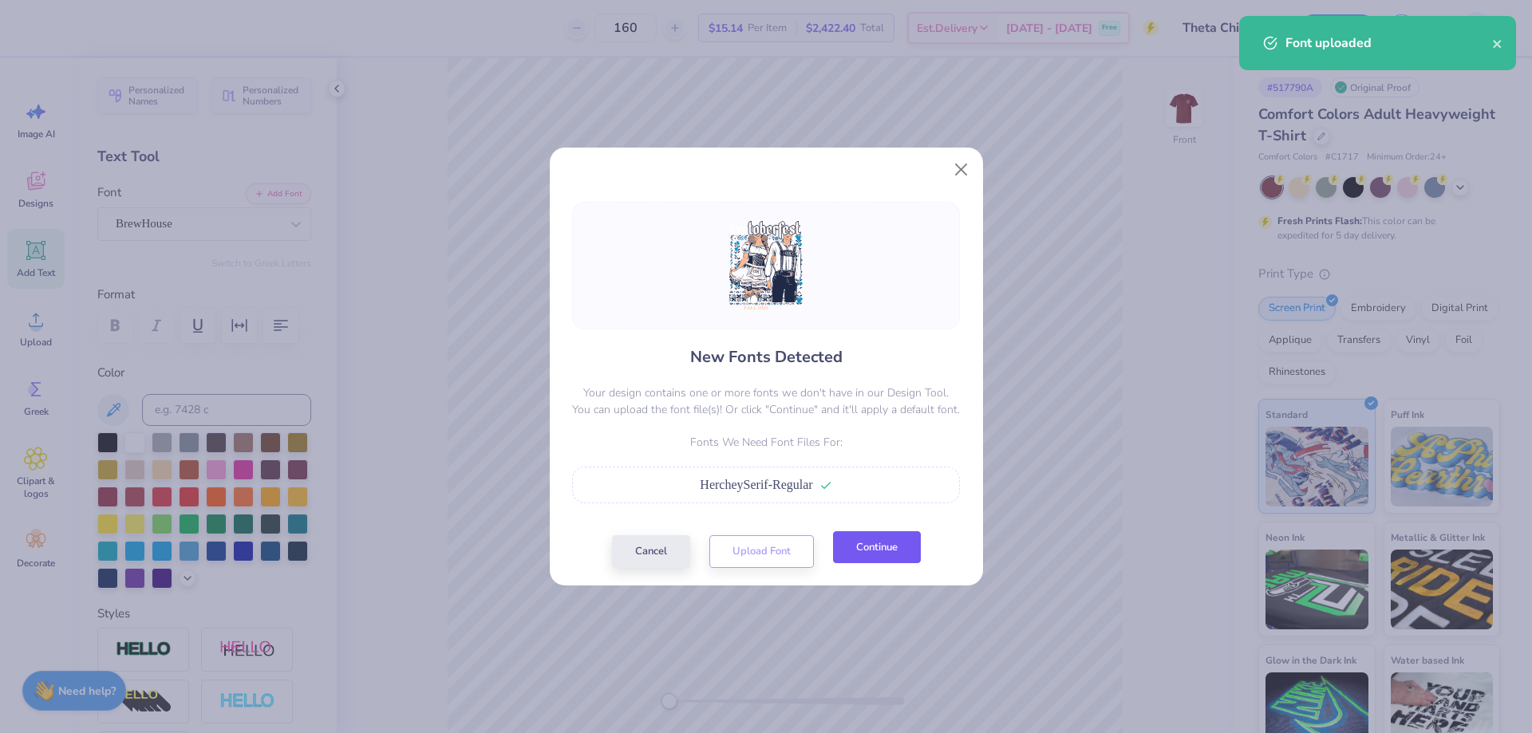
click at [900, 543] on button "Continue" at bounding box center [877, 547] width 88 height 33
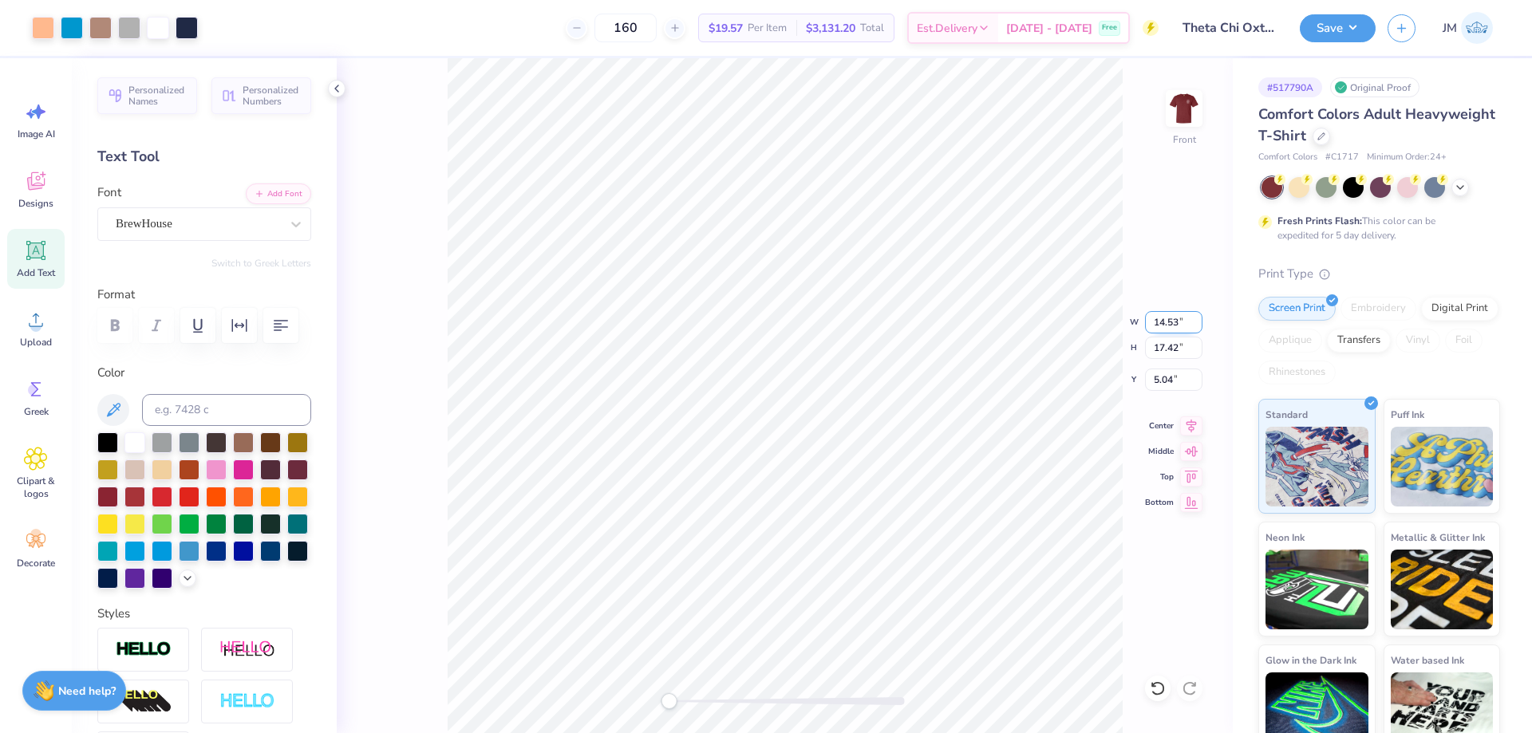
click at [1160, 314] on input "14.53" at bounding box center [1173, 322] width 57 height 22
type input "12.00"
type input "14.39"
type input "6.56"
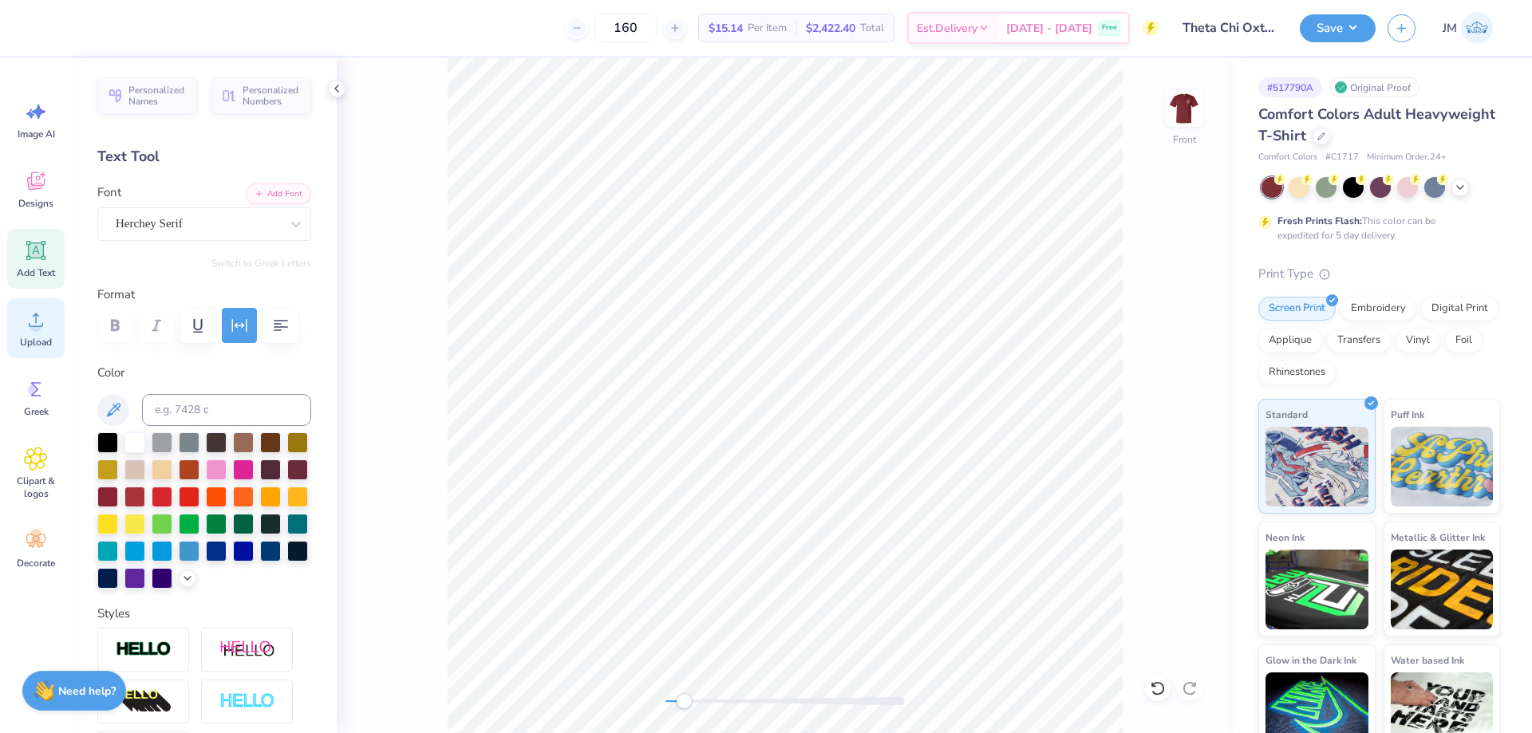
click at [29, 324] on icon at bounding box center [36, 320] width 24 height 24
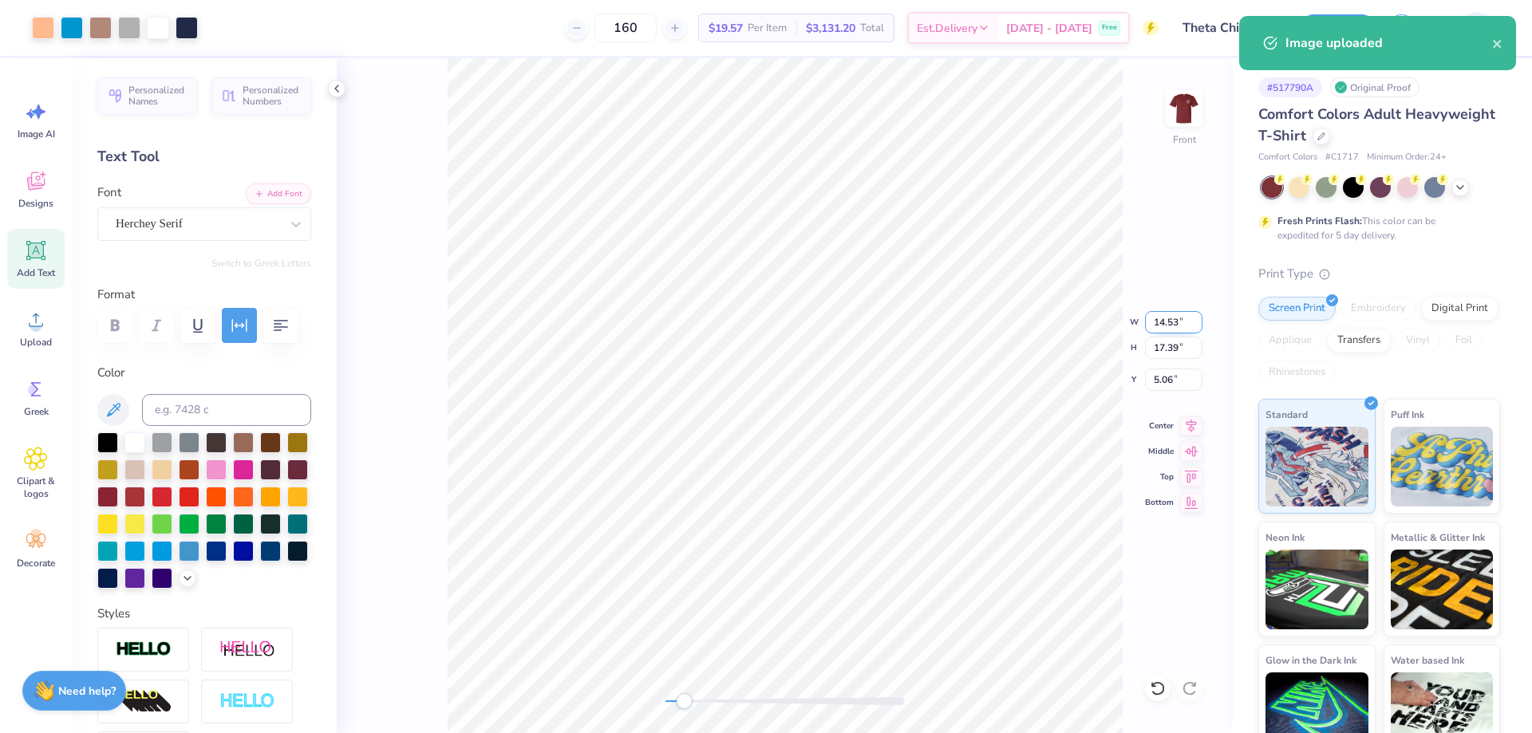
click at [1168, 326] on input "14.53" at bounding box center [1173, 322] width 57 height 22
type input "12.00"
type input "14.36"
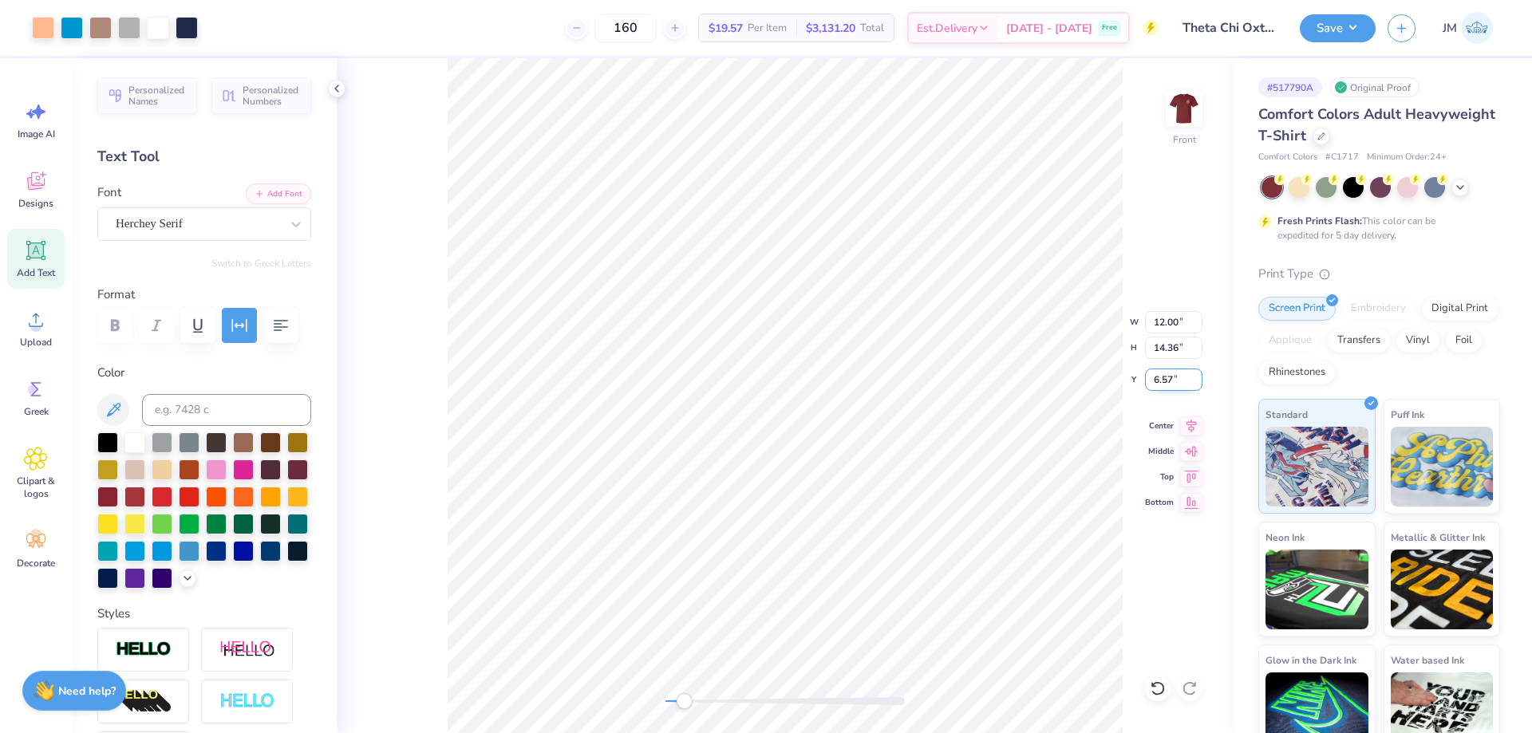
click at [1176, 377] on input "6.57" at bounding box center [1173, 380] width 57 height 22
type input "3"
click at [1186, 424] on icon at bounding box center [1191, 423] width 22 height 19
click at [1345, 23] on button "Save" at bounding box center [1338, 26] width 76 height 28
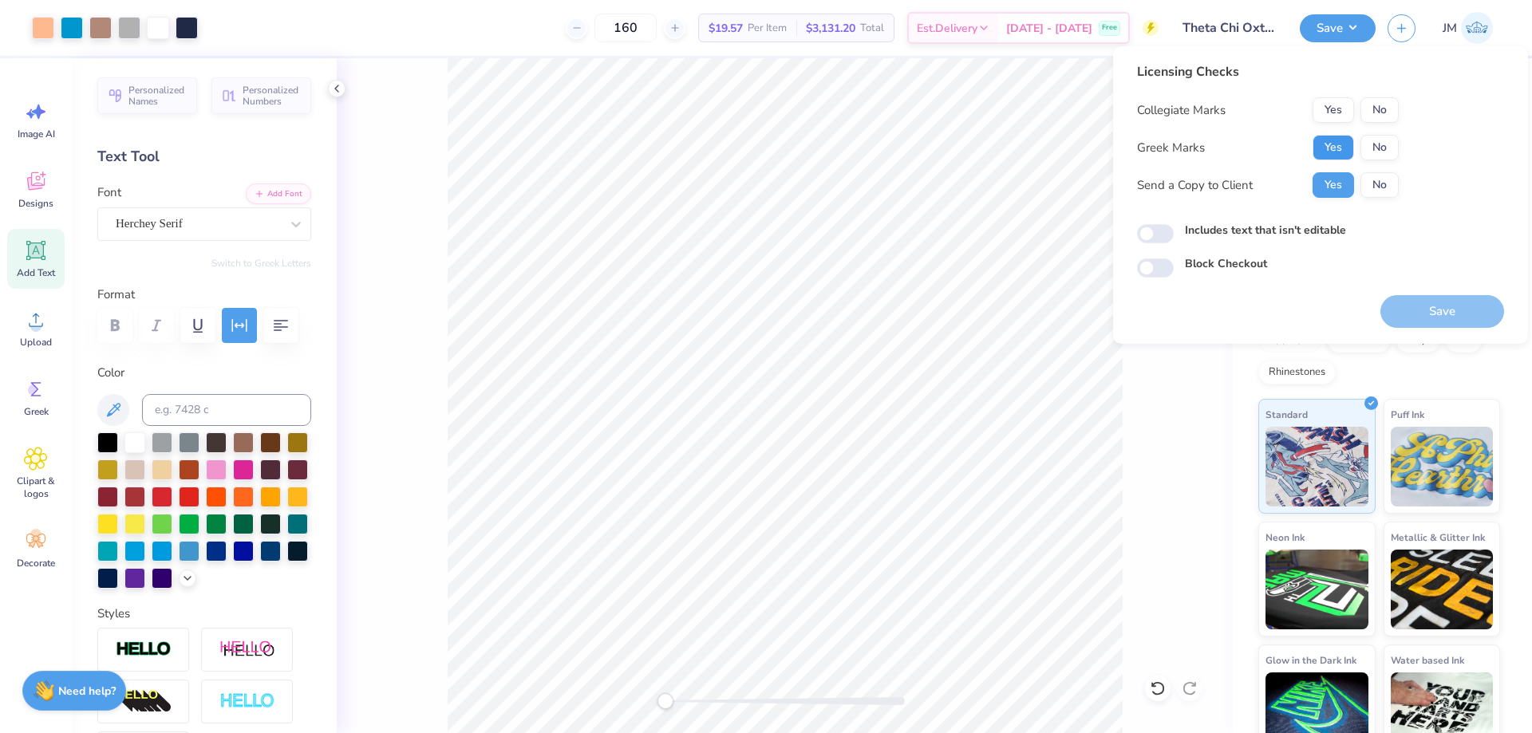
click at [1329, 139] on button "Yes" at bounding box center [1332, 148] width 41 height 26
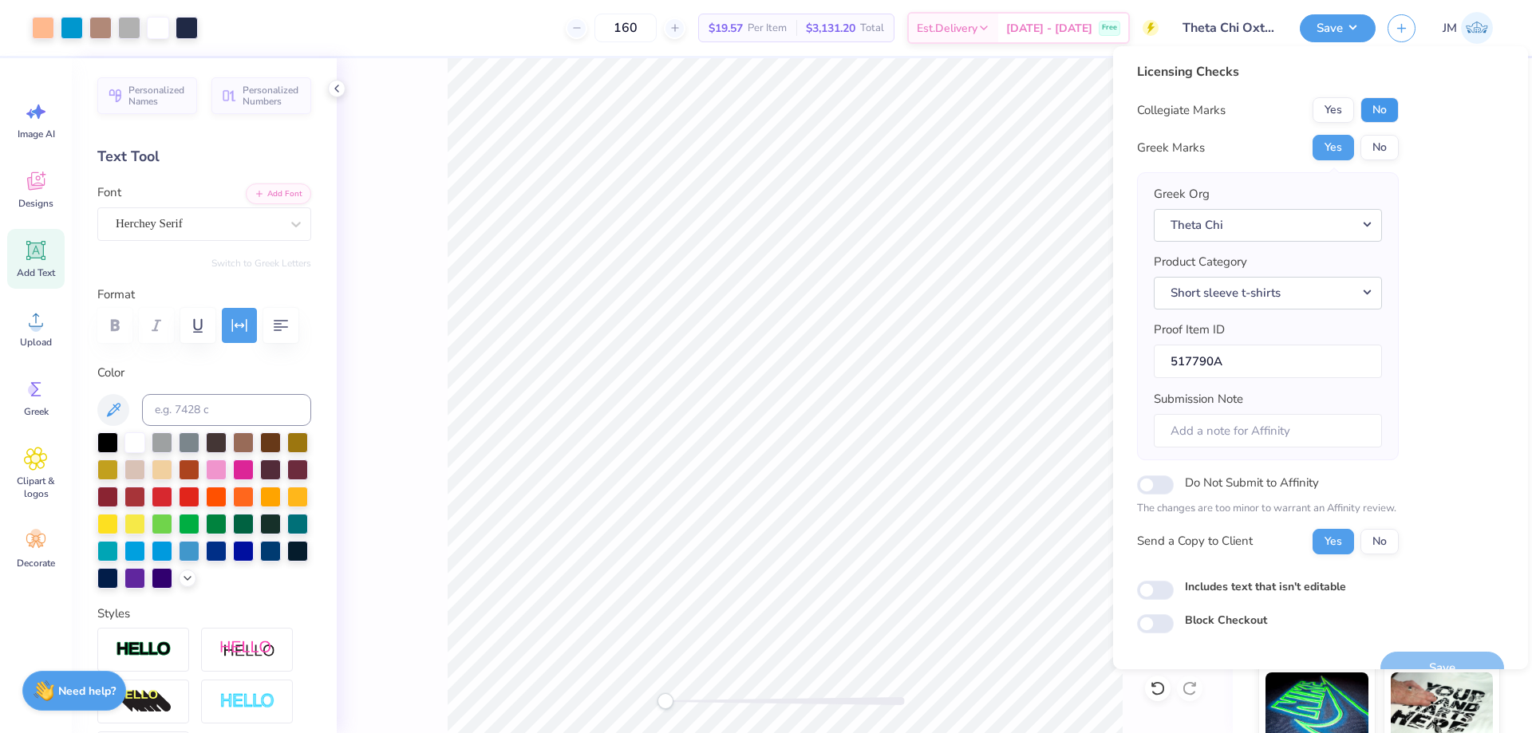
click at [1371, 110] on button "No" at bounding box center [1379, 110] width 38 height 26
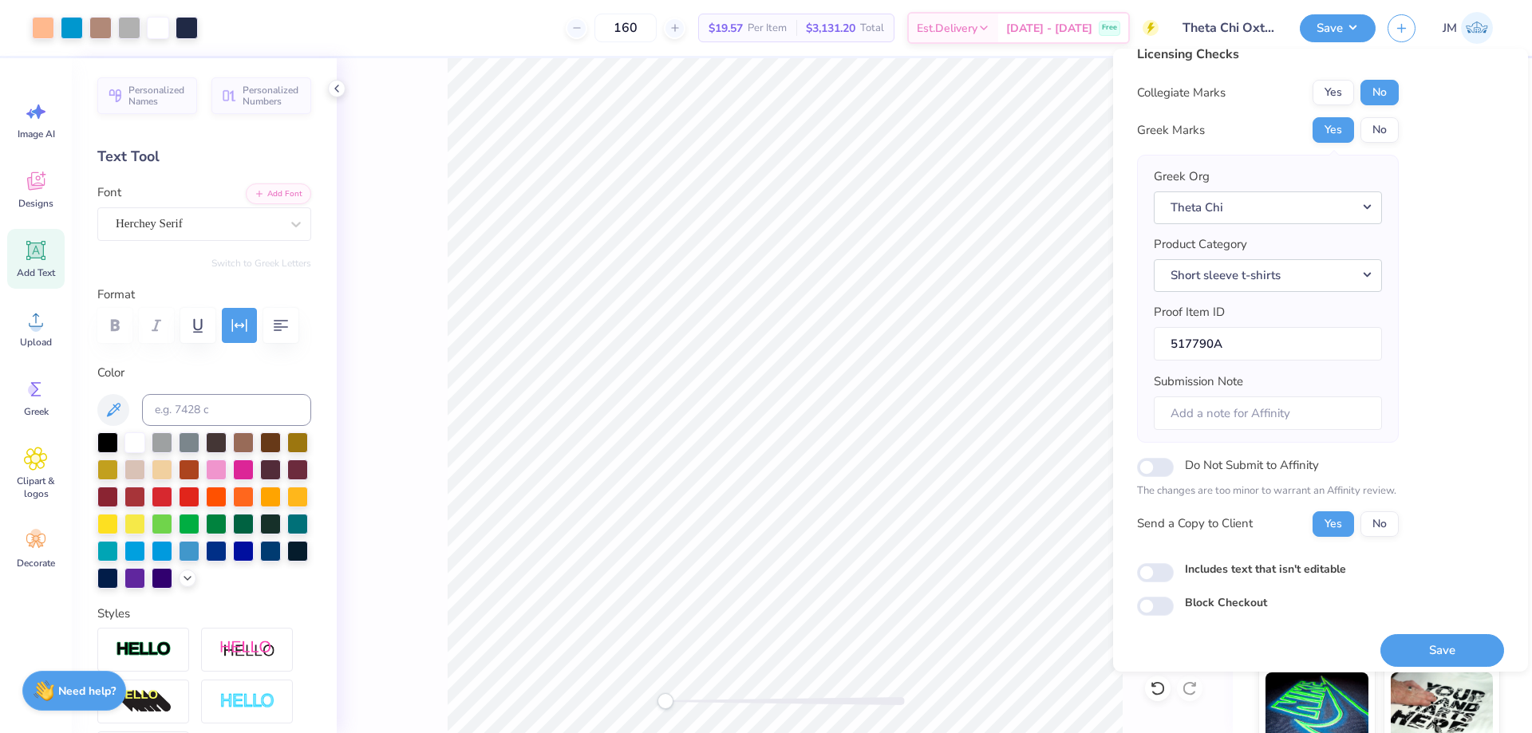
scroll to position [30, 0]
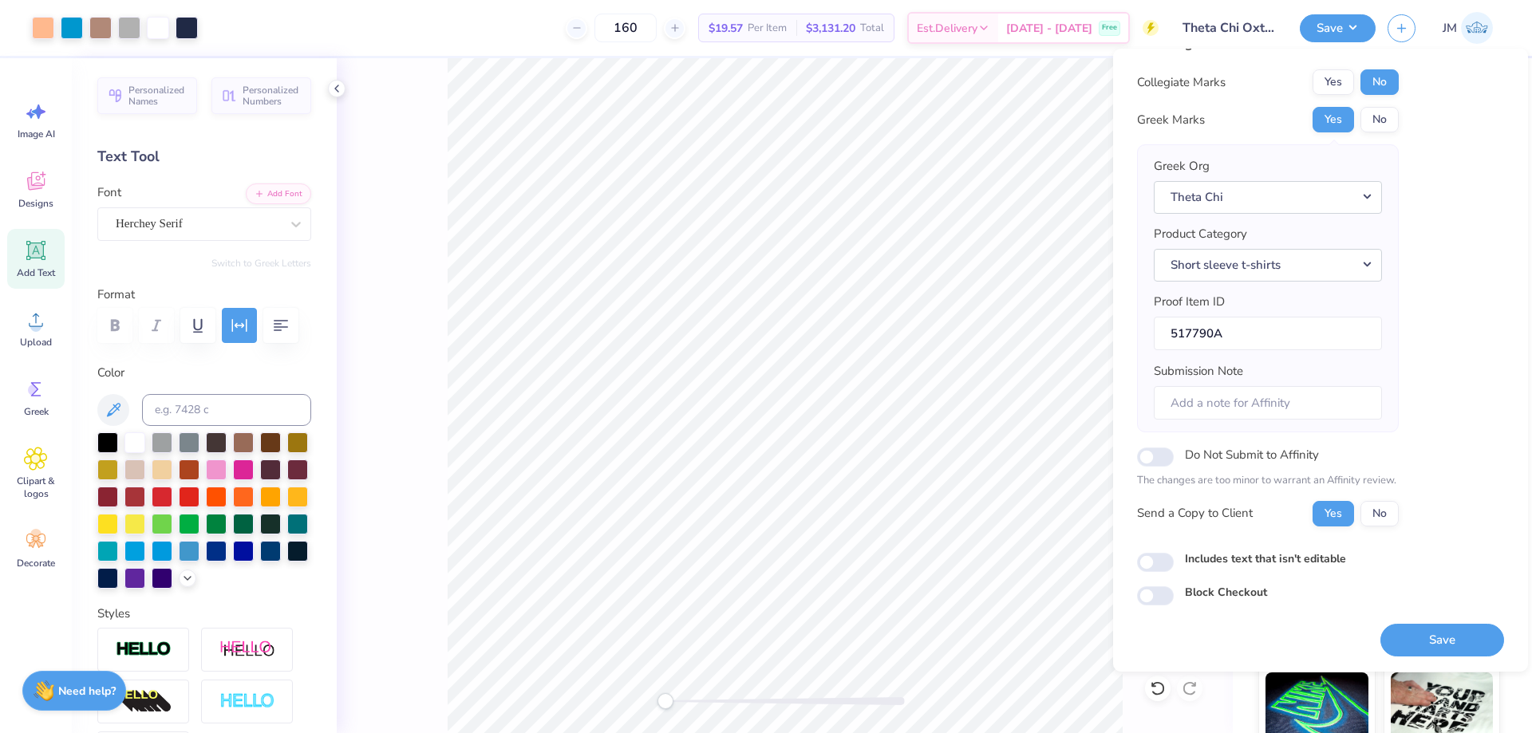
click at [1466, 629] on button "Save" at bounding box center [1442, 640] width 124 height 33
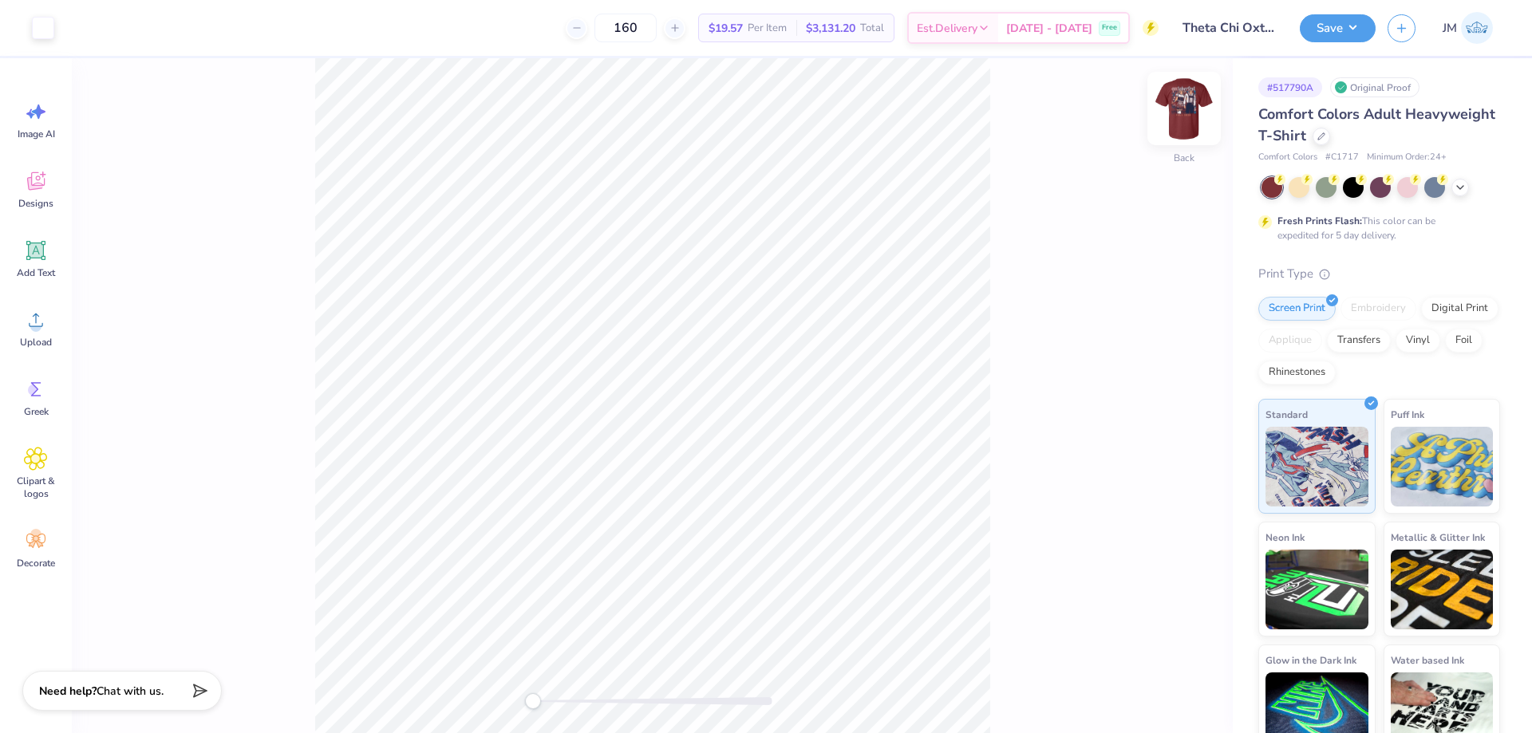
click at [1192, 105] on img at bounding box center [1184, 109] width 64 height 64
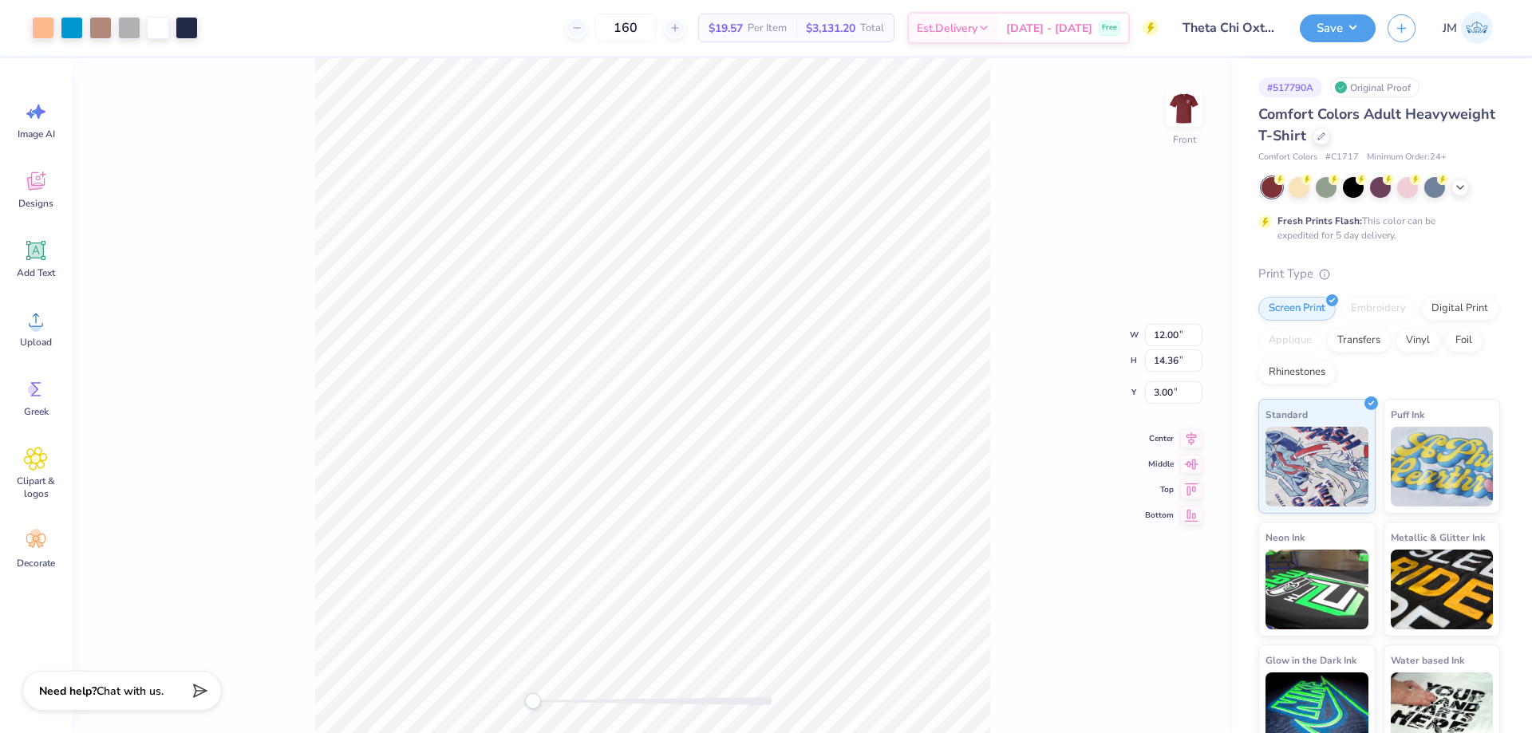
click at [1006, 420] on div "Front W 12.00 12.00 " H 14.36 14.36 " Y 3.00 3.00 " Center Middle Top Bottom" at bounding box center [652, 395] width 1161 height 675
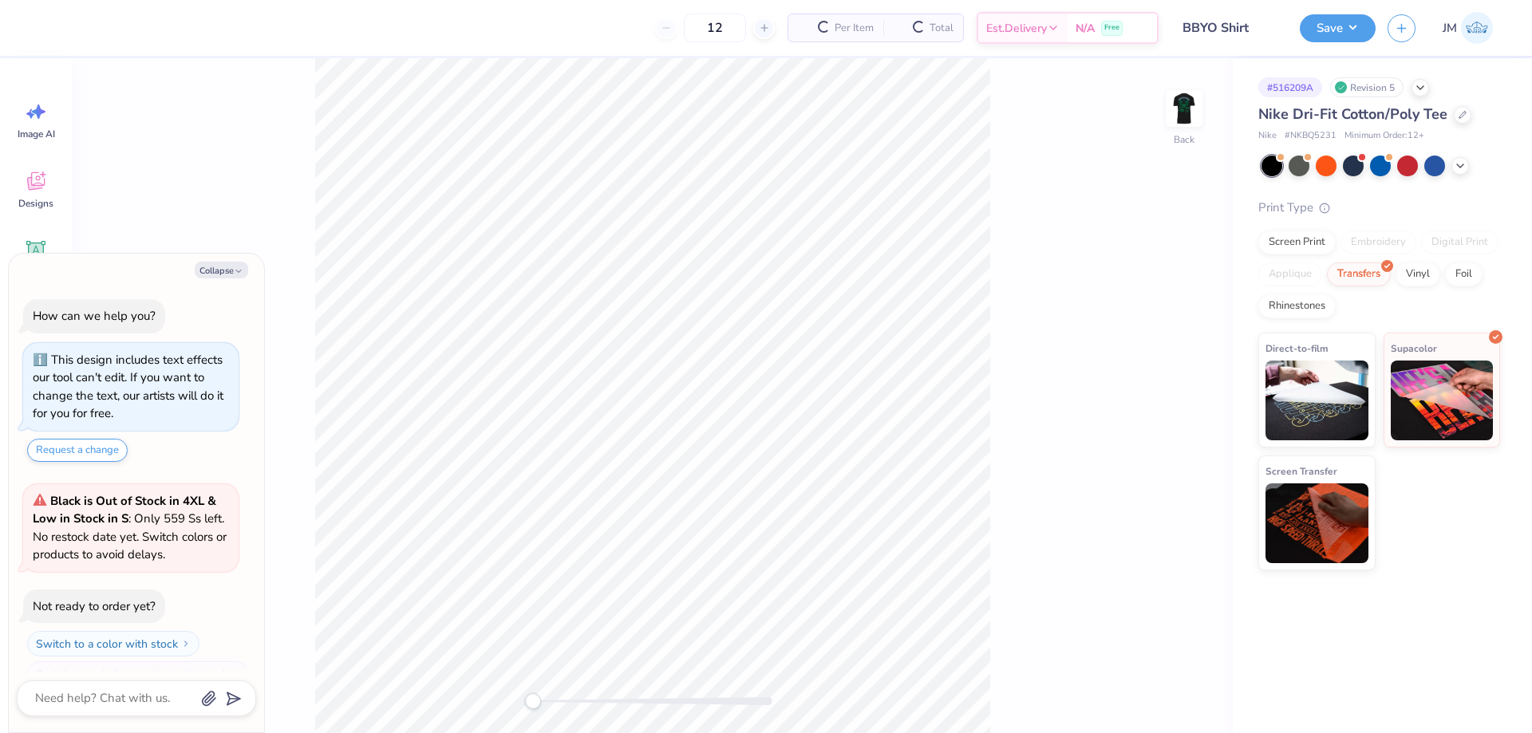
scroll to position [27, 0]
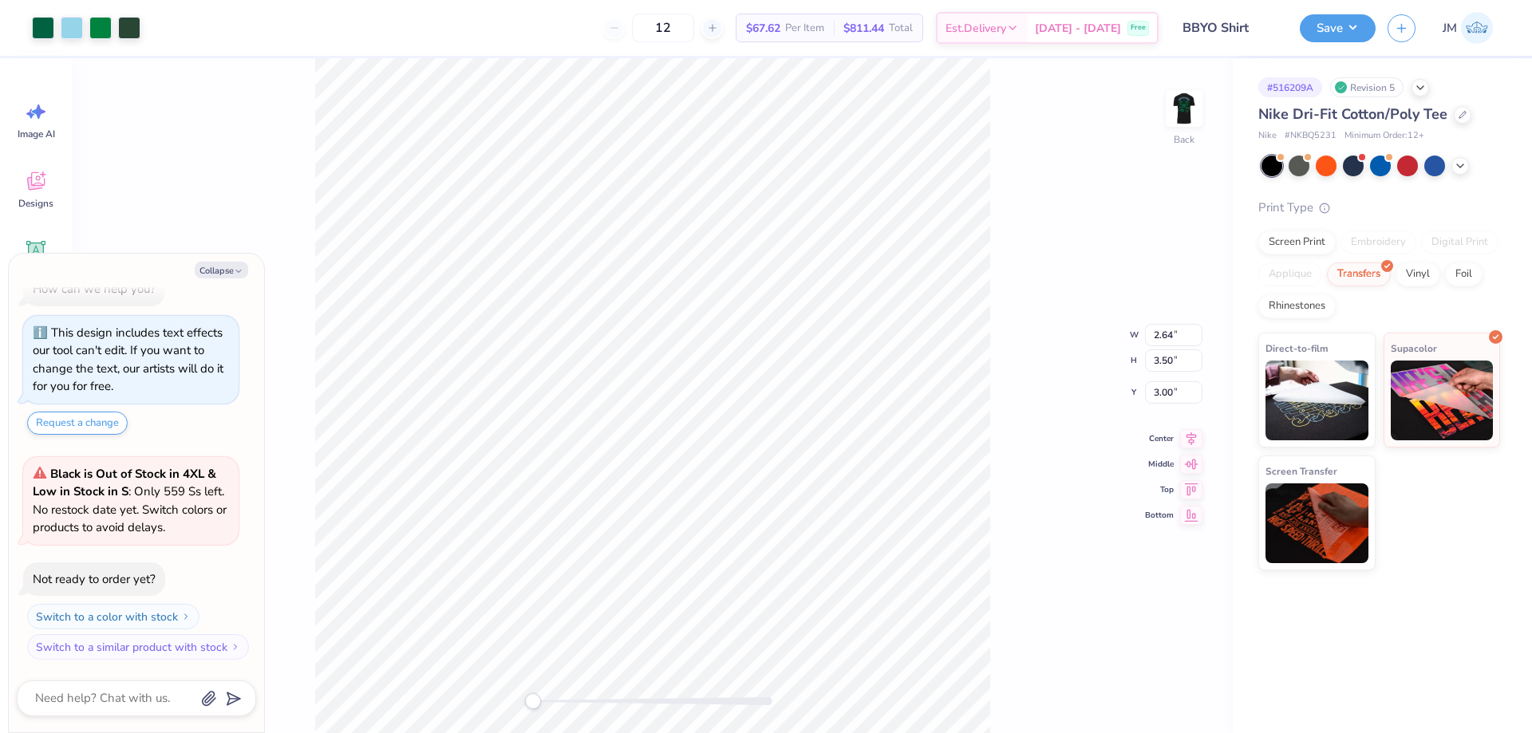
click at [1170, 113] on img at bounding box center [1184, 109] width 32 height 32
click at [994, 232] on div "Front" at bounding box center [652, 395] width 1161 height 675
click at [238, 274] on icon "button" at bounding box center [239, 271] width 10 height 10
type textarea "x"
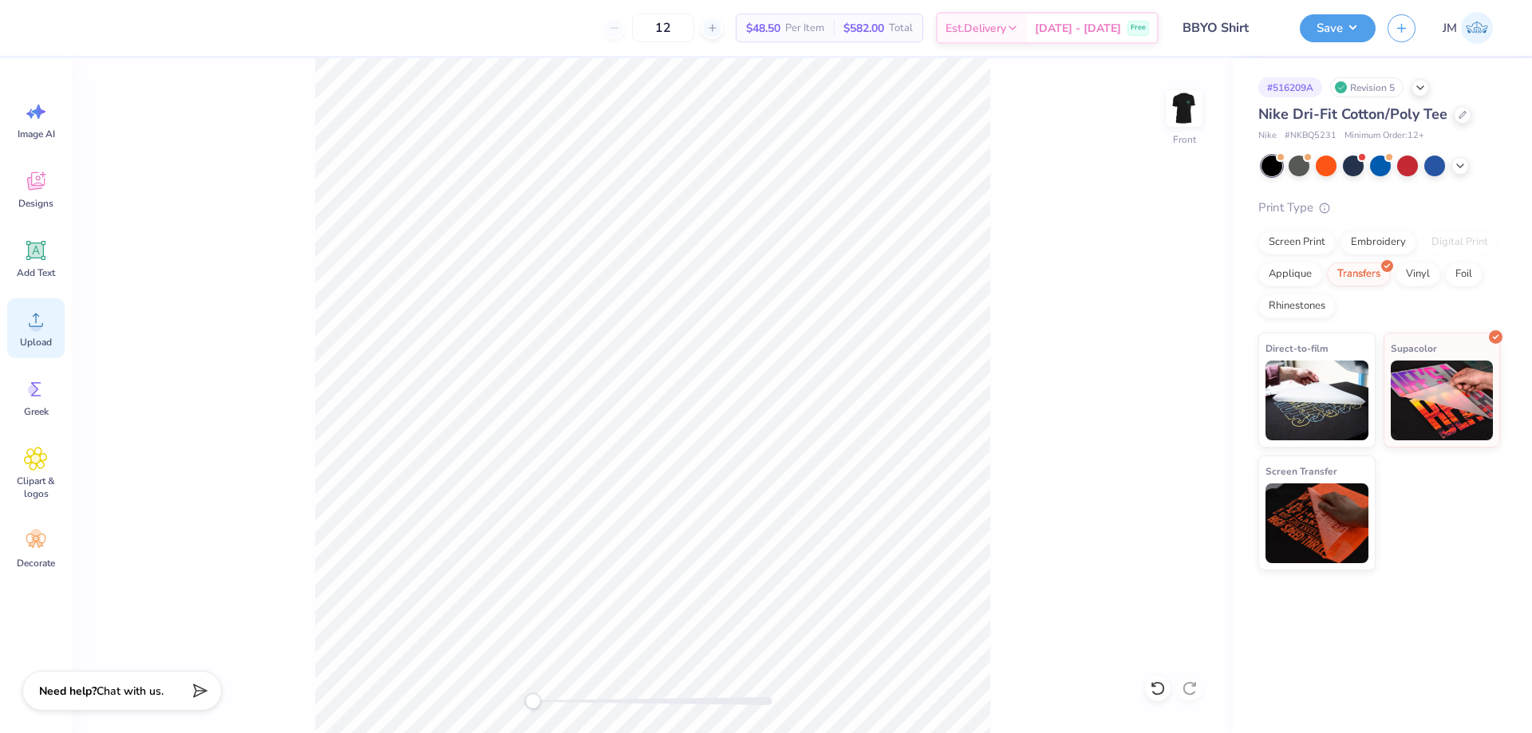
click at [44, 321] on icon at bounding box center [36, 320] width 24 height 24
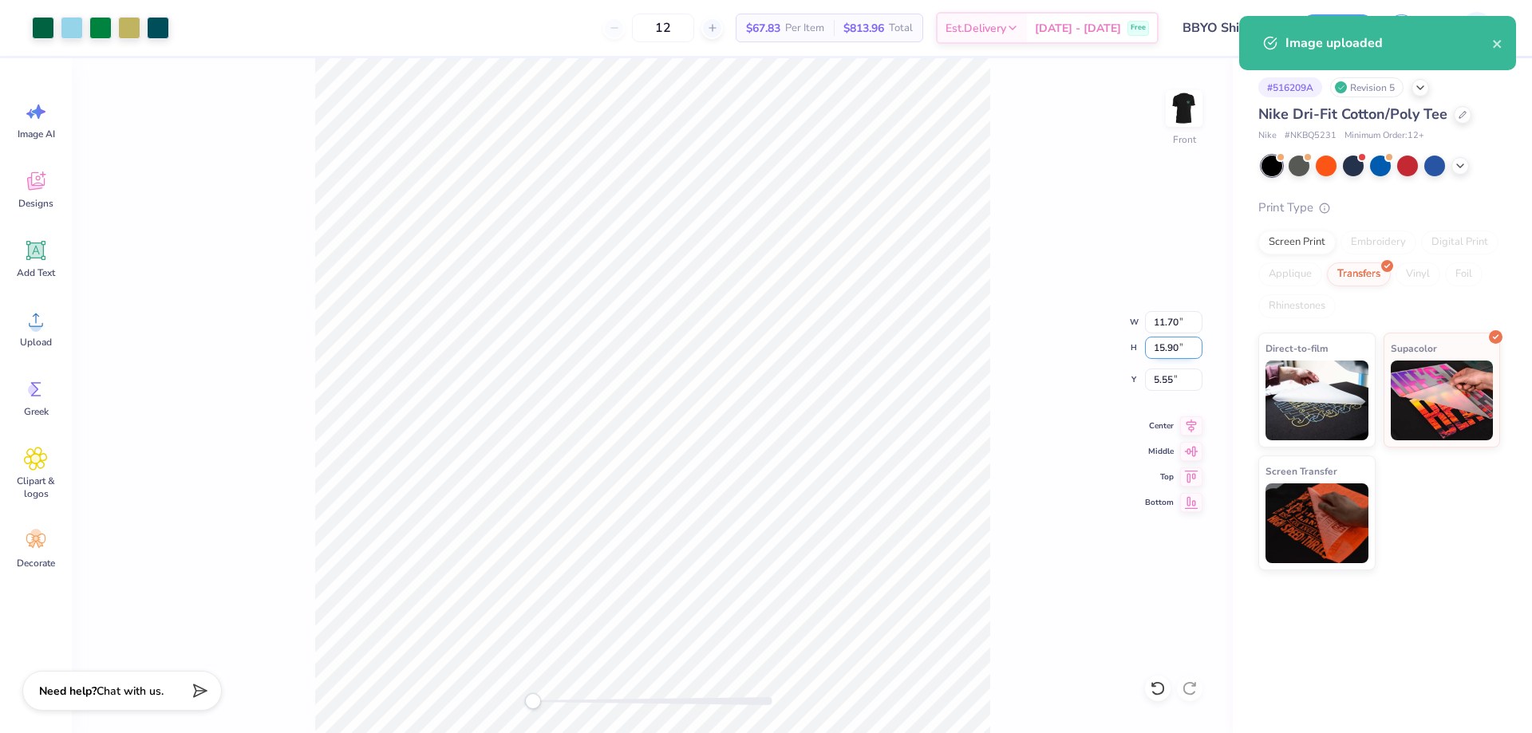
click at [1177, 351] on input "15.90" at bounding box center [1173, 348] width 57 height 22
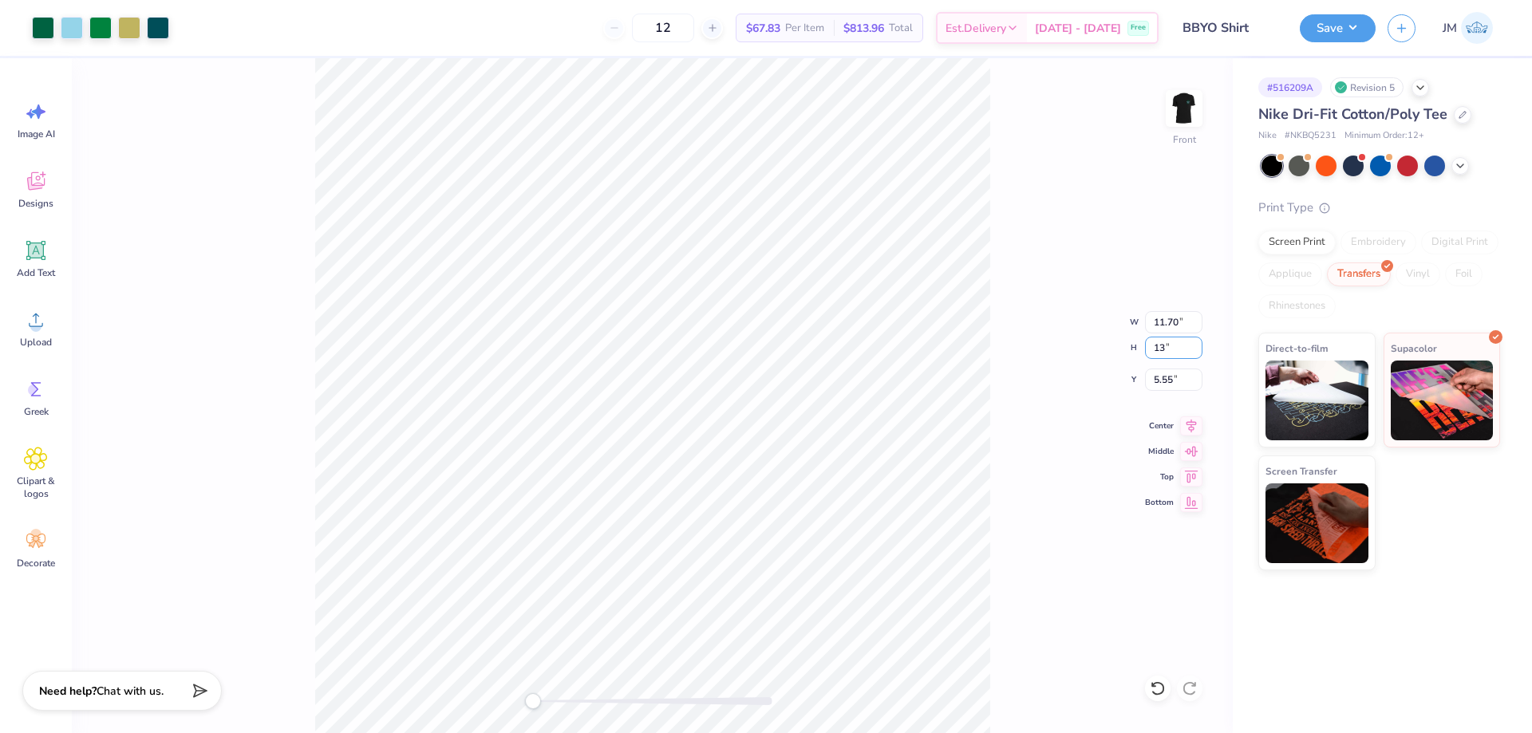
type input "13"
type input "9.57"
type input "13.00"
type input "7.00"
type input "14"
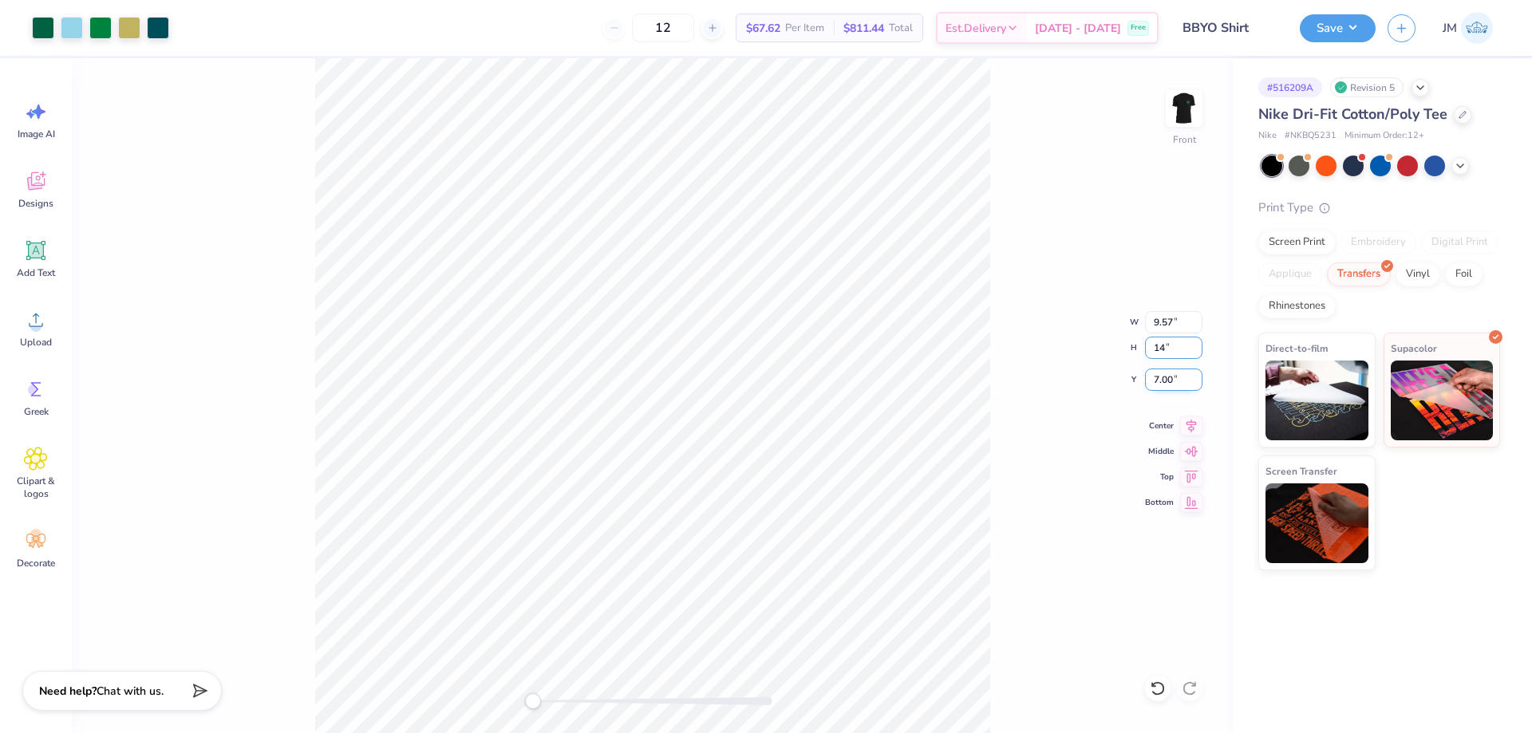
type input "10.30"
type input "14.00"
click at [1177, 374] on input "6.50" at bounding box center [1173, 380] width 57 height 22
type input "3"
click at [1194, 423] on icon at bounding box center [1191, 423] width 22 height 19
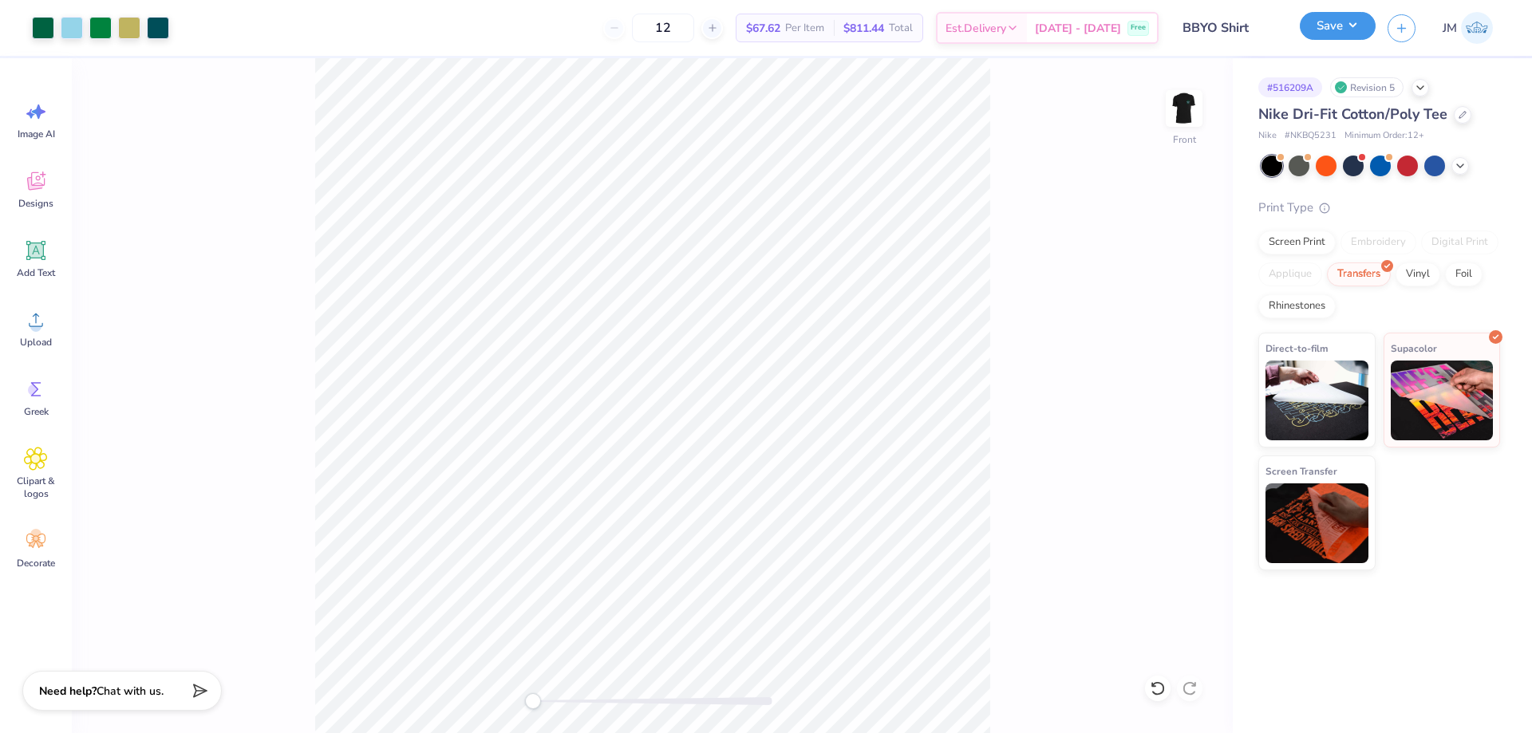
click at [1351, 22] on button "Save" at bounding box center [1338, 26] width 76 height 28
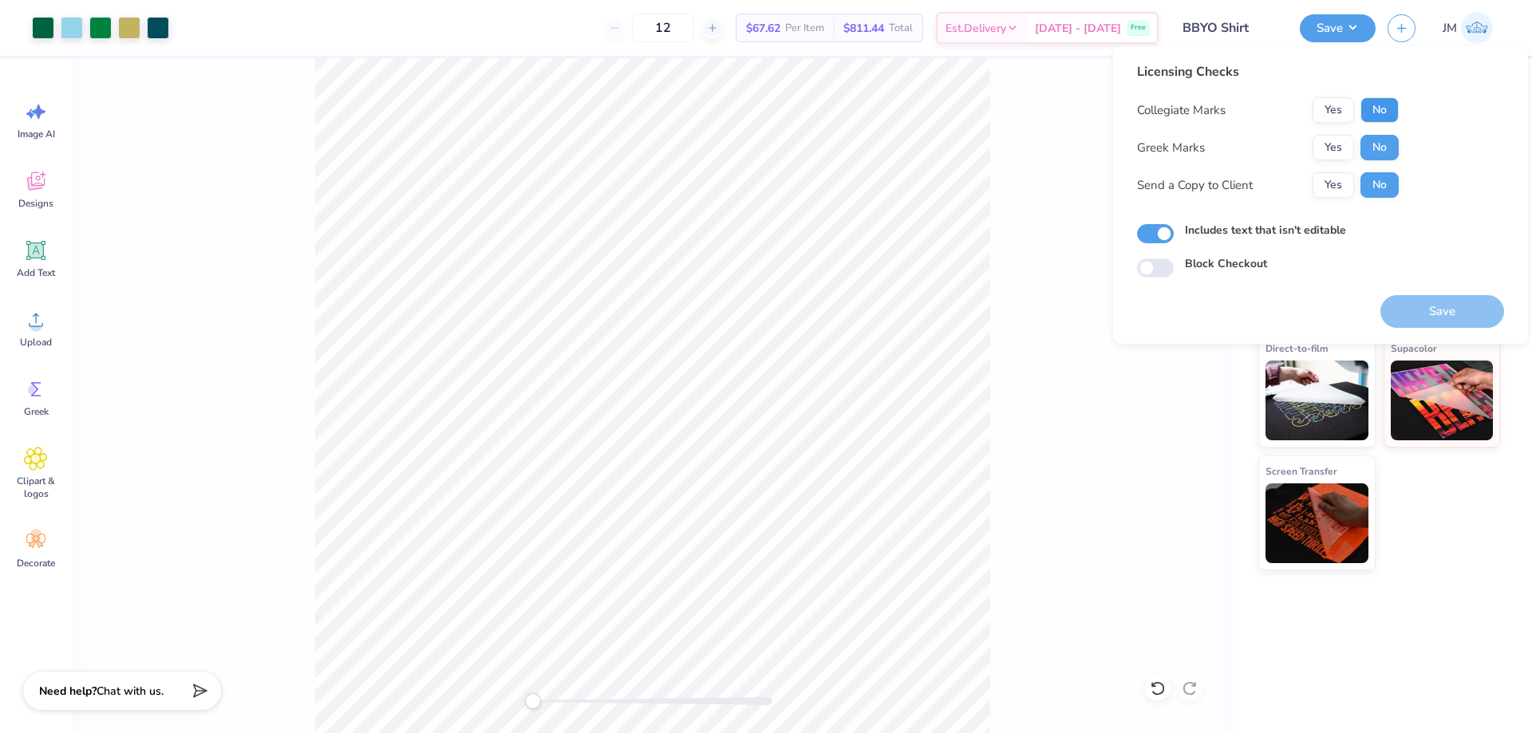
click at [1385, 102] on button "No" at bounding box center [1379, 110] width 38 height 26
click at [1446, 309] on button "Save" at bounding box center [1442, 311] width 124 height 33
